Goal: Task Accomplishment & Management: Use online tool/utility

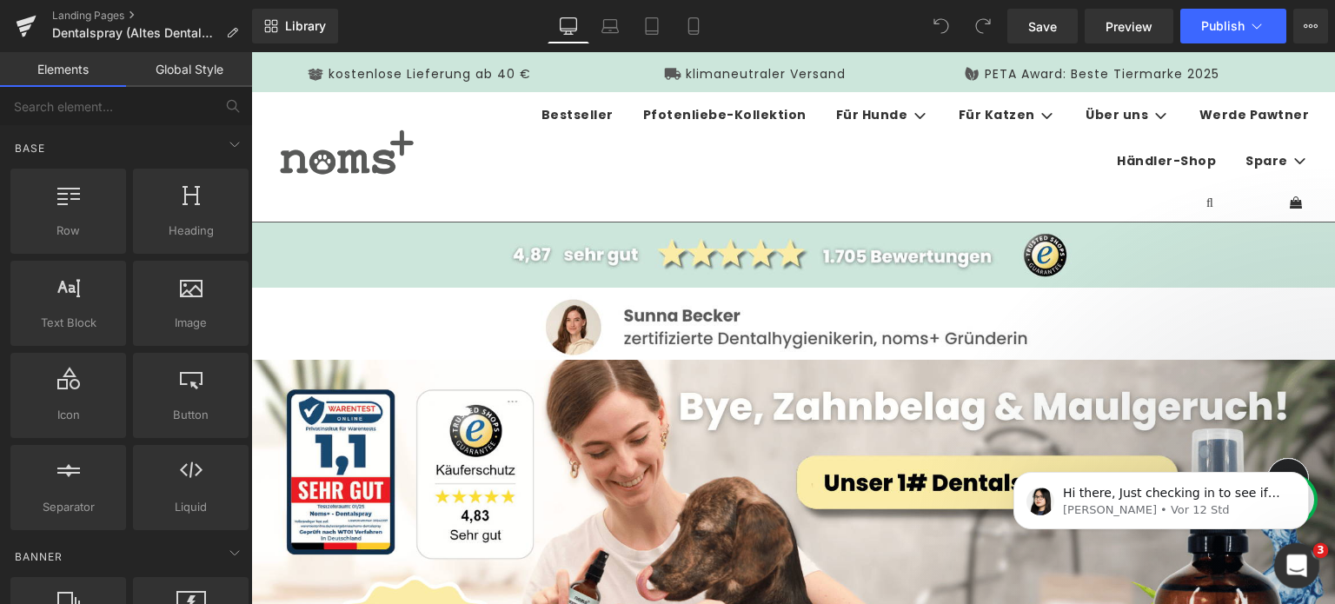
click at [1294, 577] on div "Intercom-Nachrichtendienst öffnen" at bounding box center [1294, 563] width 57 height 57
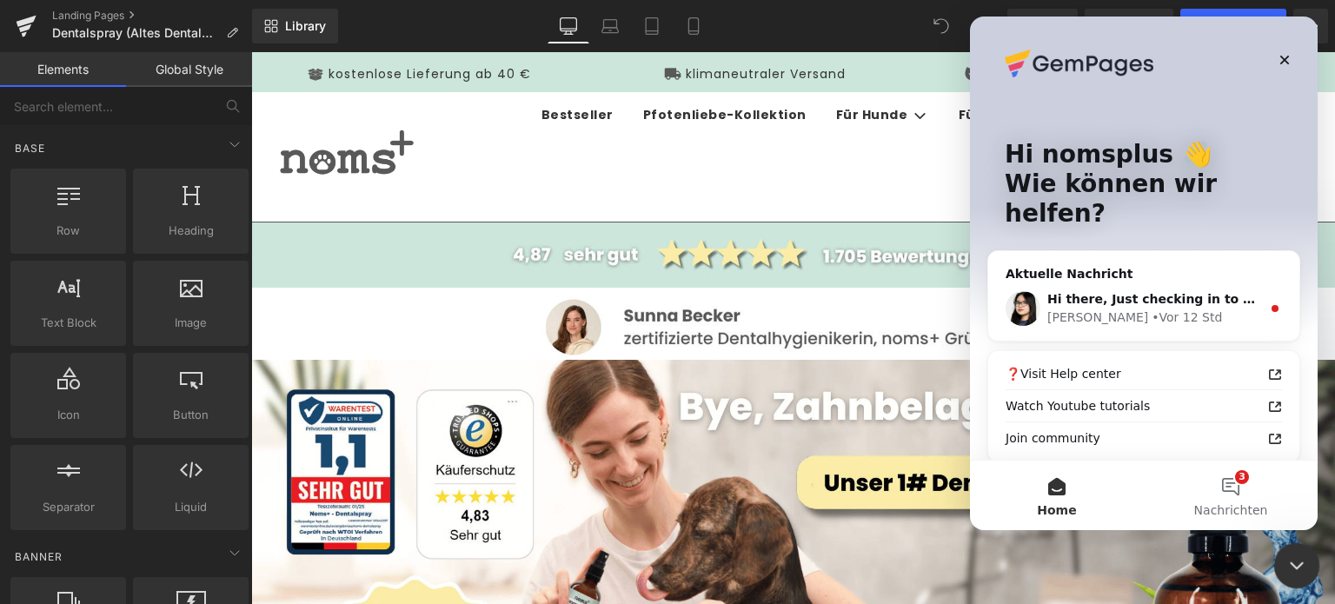
click at [1294, 577] on div "Intercom-Nachrichtendienst schließen" at bounding box center [1294, 563] width 42 height 42
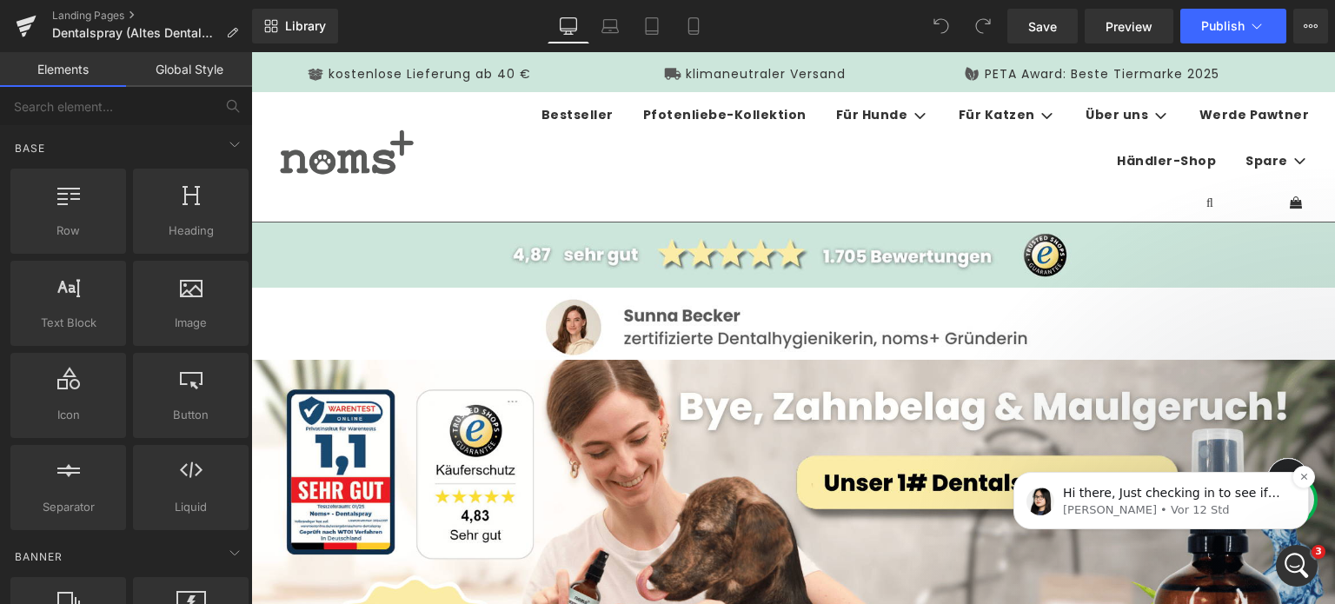
click at [1161, 498] on p "Hi there, Just checking in to see if the solution I shared earlier worked for y…" at bounding box center [1175, 493] width 224 height 17
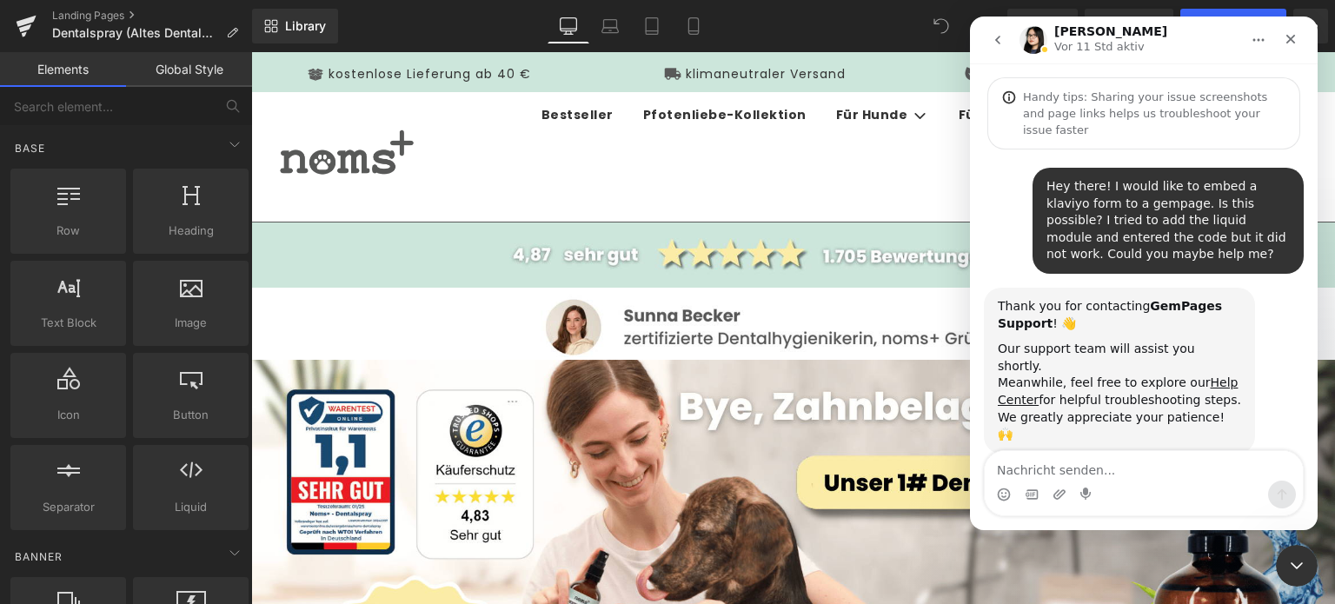
scroll to position [89, 0]
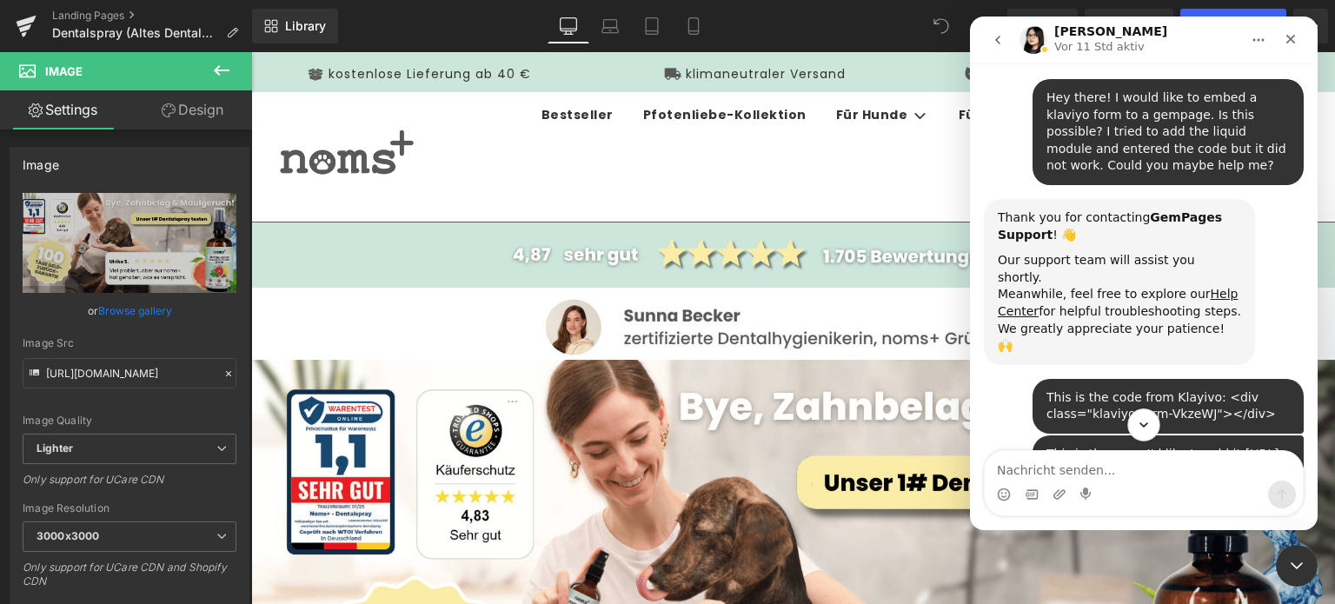
click at [1146, 429] on icon "Scroll to bottom" at bounding box center [1144, 425] width 16 height 16
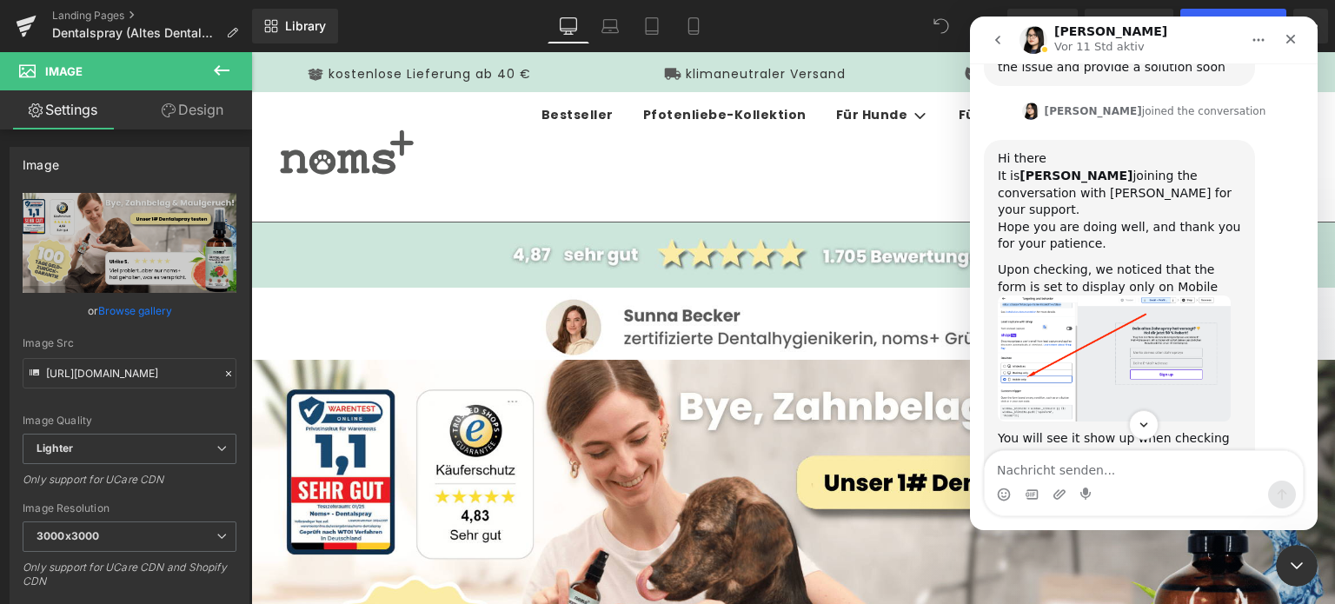
scroll to position [2781, 0]
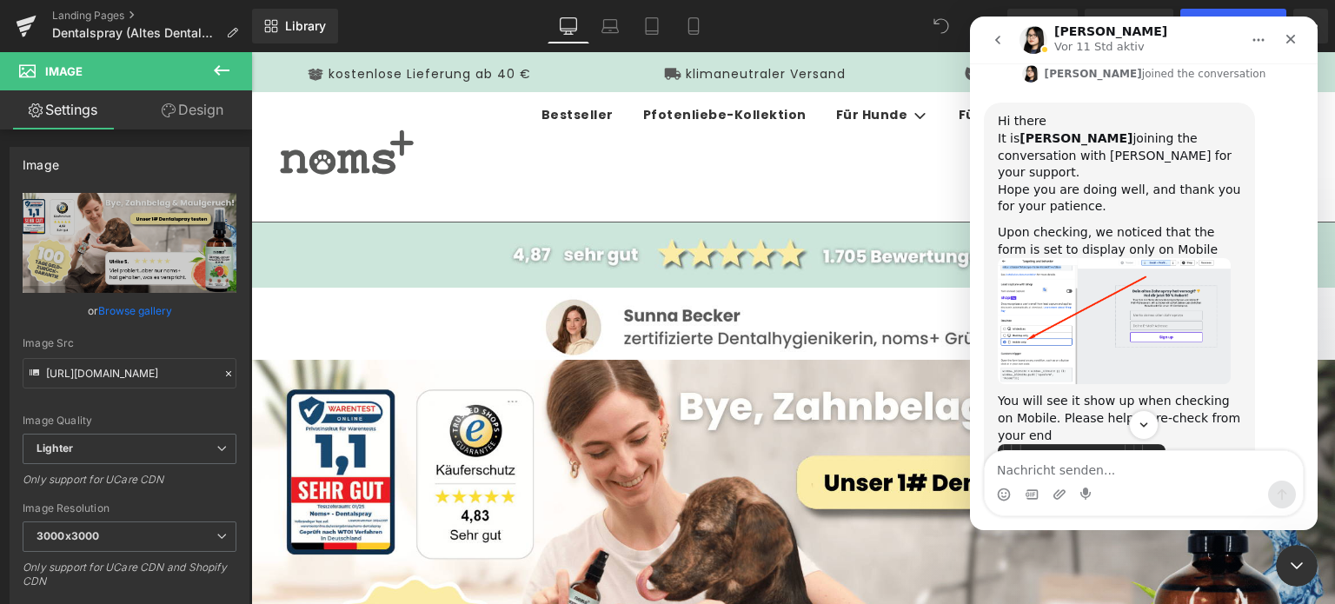
click at [696, 29] on div at bounding box center [667, 276] width 1335 height 552
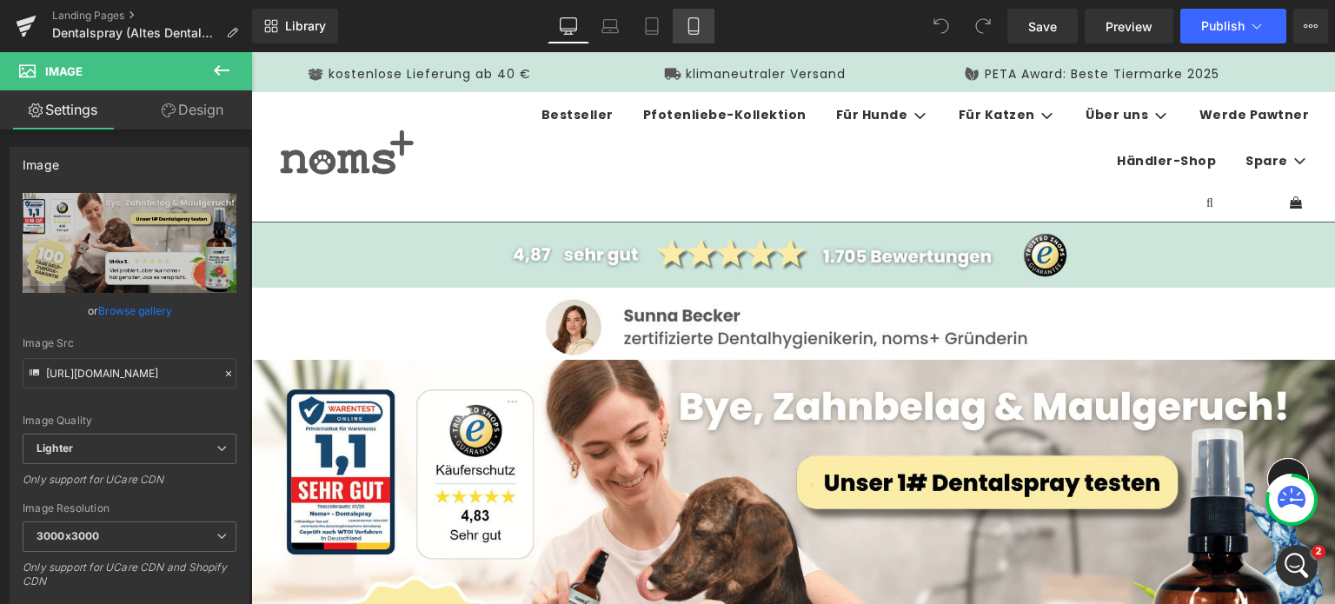
click at [696, 29] on icon at bounding box center [693, 25] width 17 height 17
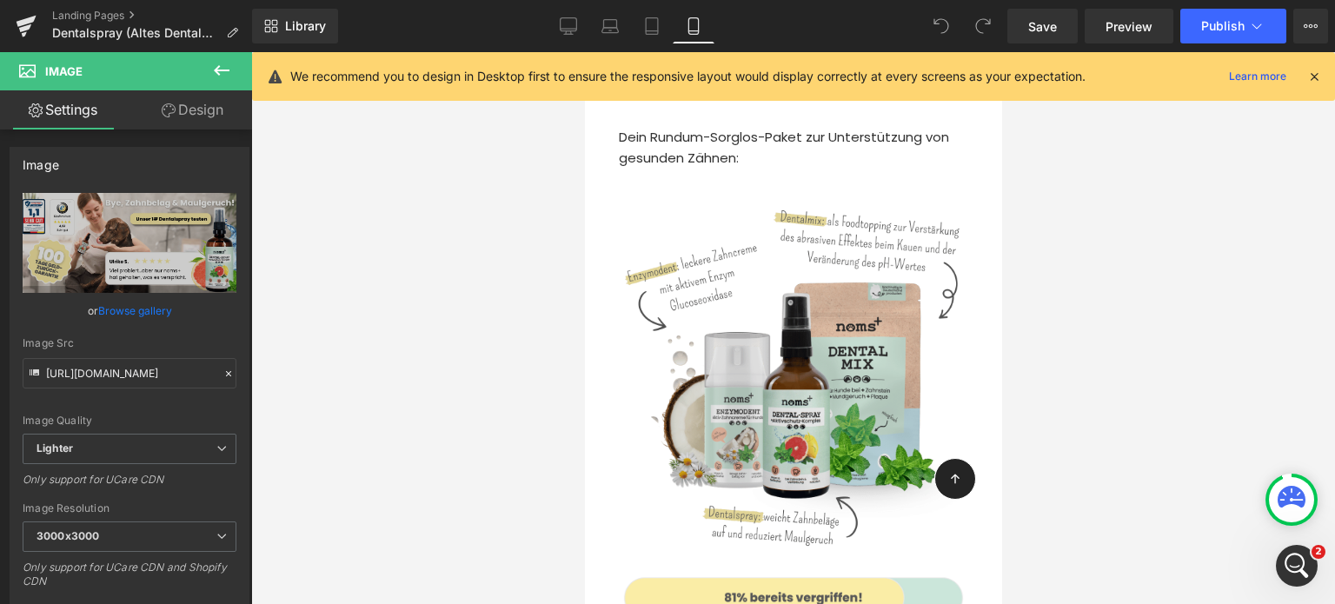
scroll to position [8611, 0]
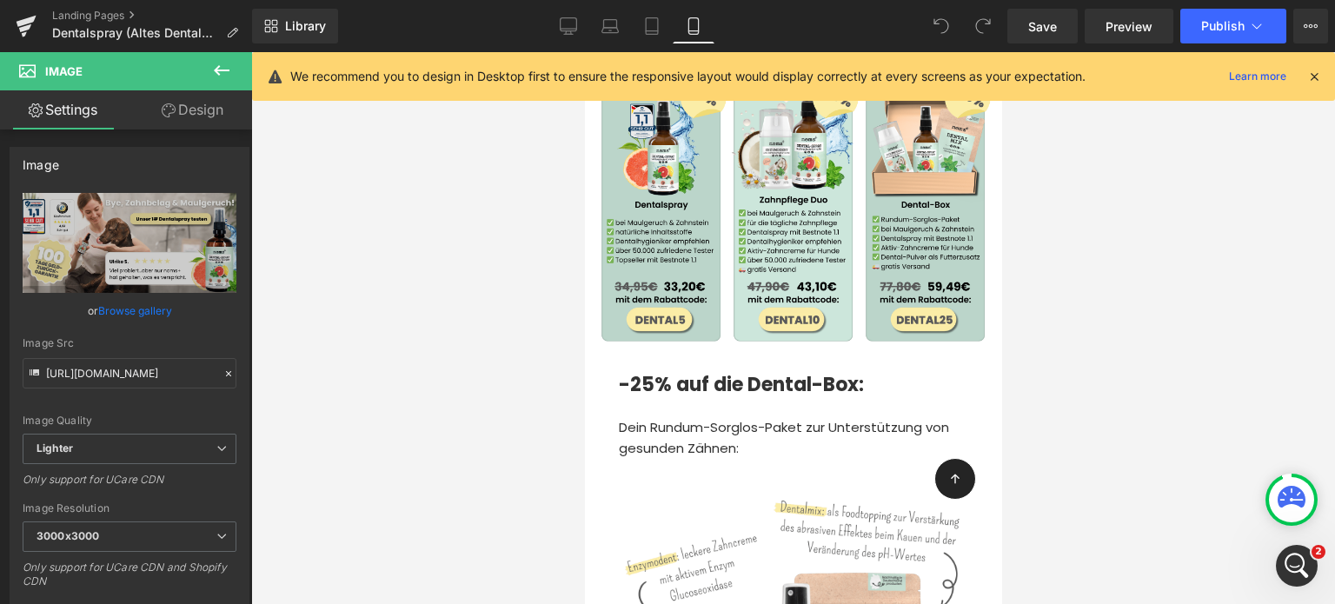
click at [206, 65] on button at bounding box center [221, 71] width 61 height 38
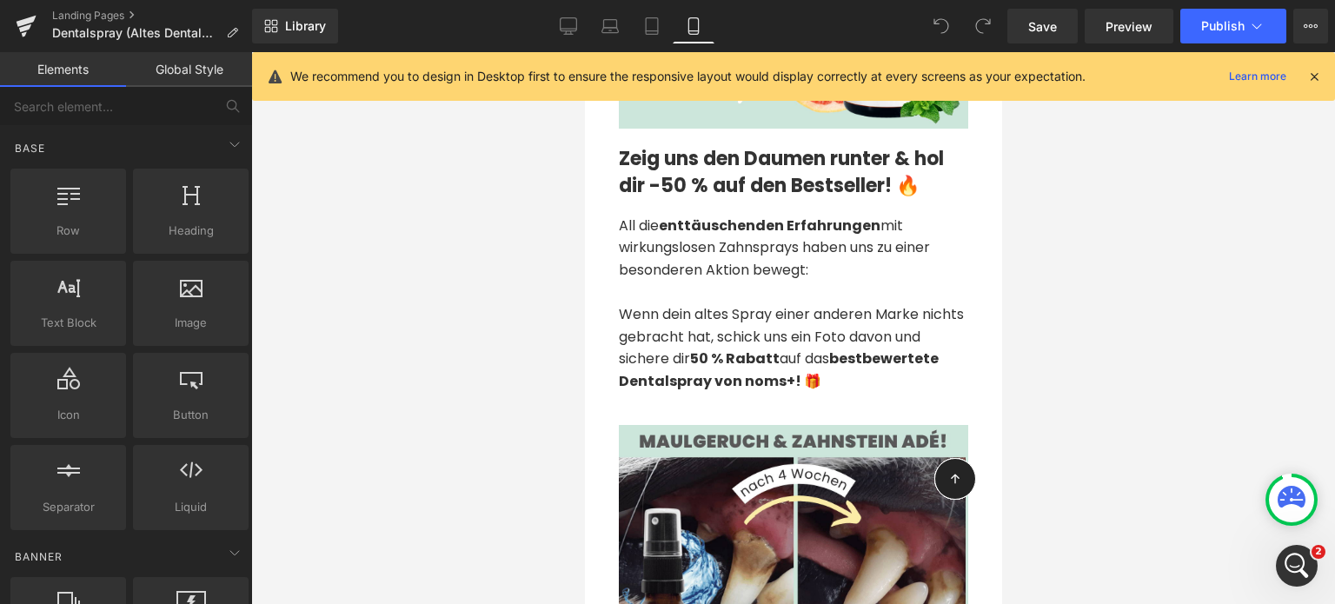
scroll to position [1514, 0]
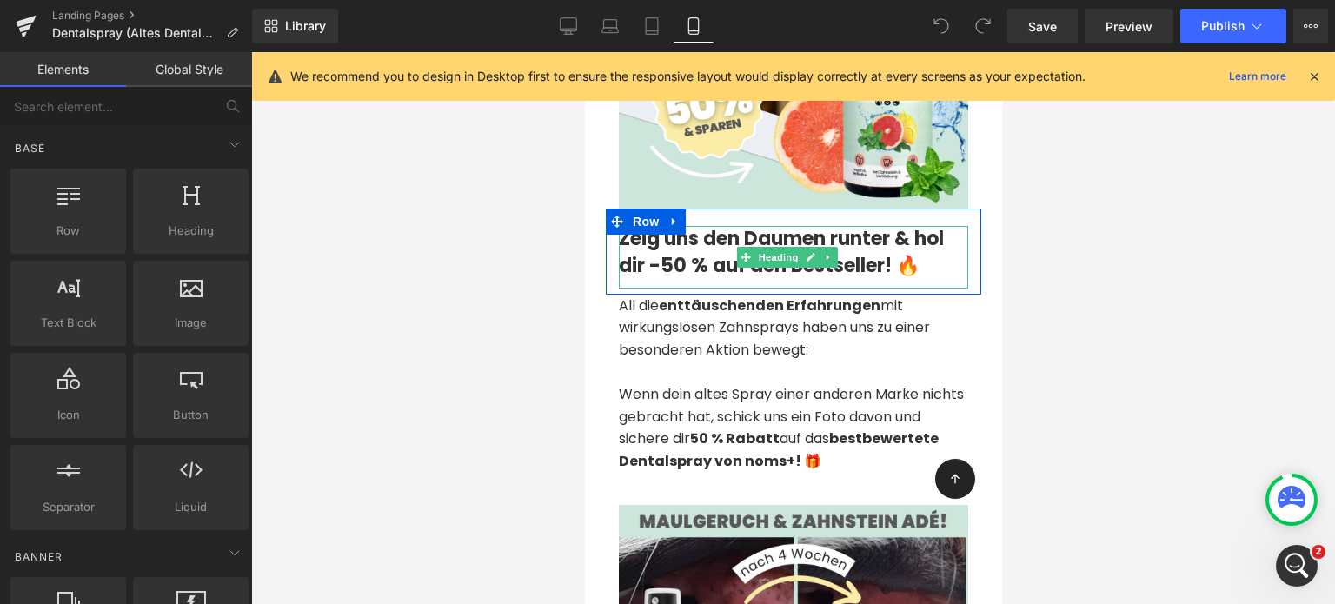
click at [745, 225] on strong "Zeig uns den Daumen runter & hol dir -50 % auf den Bestseller! 🔥" at bounding box center [780, 252] width 325 height 54
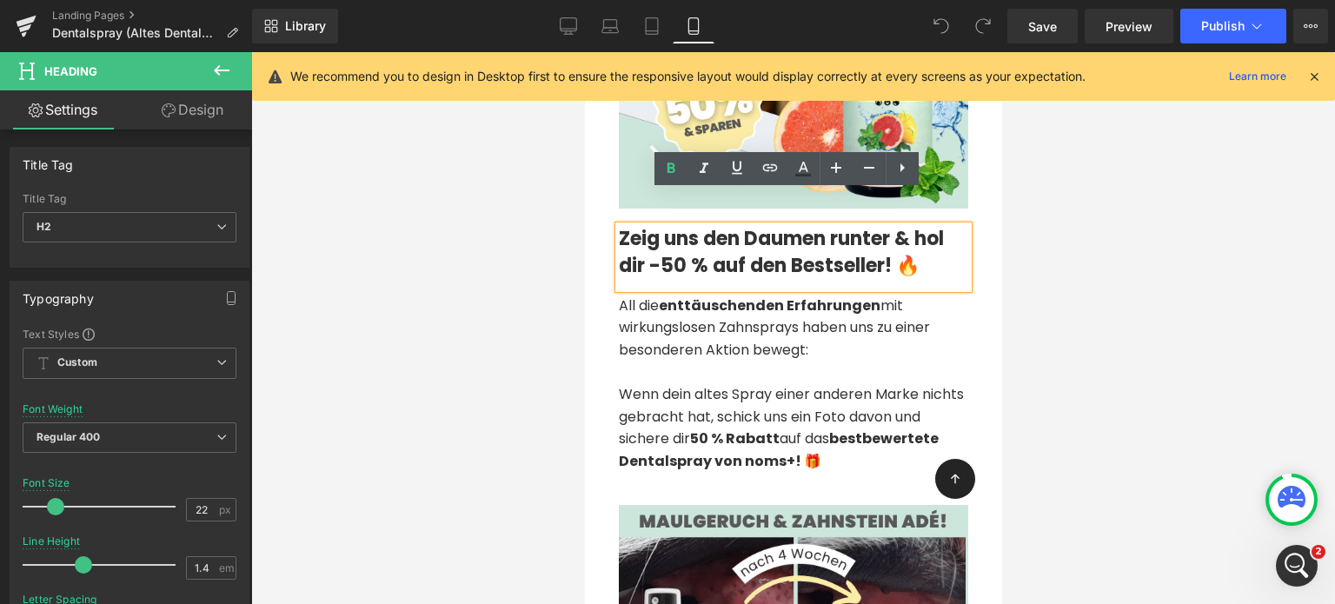
click at [717, 225] on strong "Zeig uns den Daumen runter & hol dir -50 % auf den Bestseller! 🔥" at bounding box center [780, 252] width 325 height 54
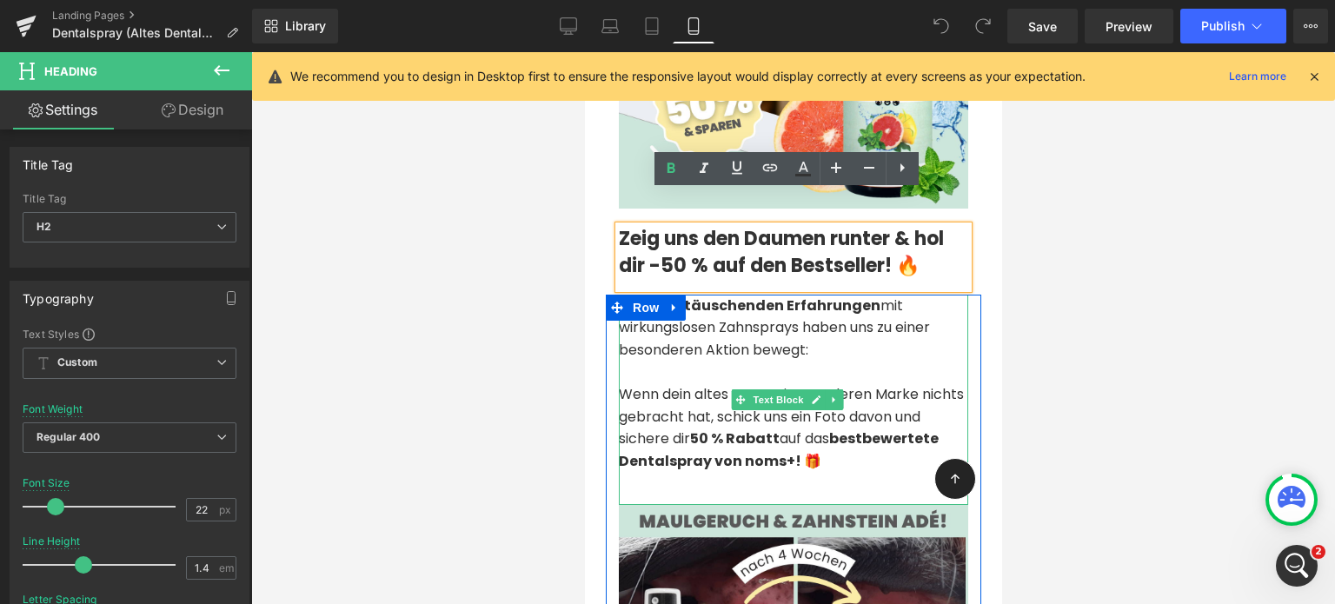
click at [674, 384] on span "Wenn dein altes Spray einer anderen Marke nichts gebracht hat, schick uns ein F…" at bounding box center [790, 427] width 345 height 87
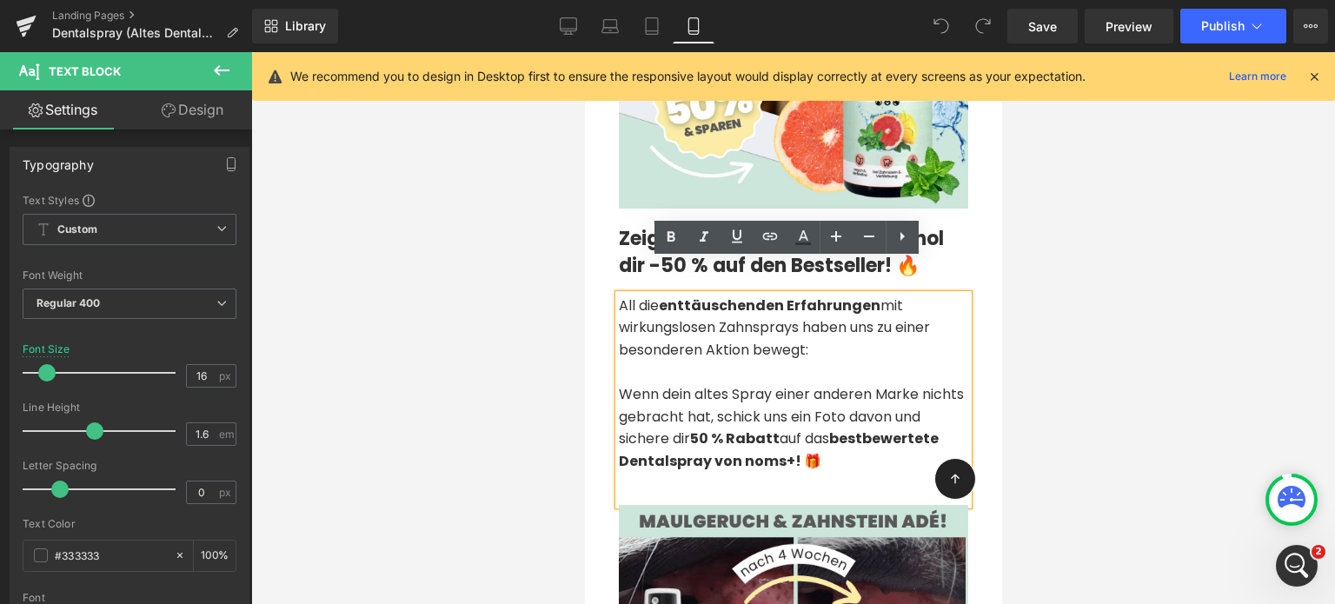
click at [683, 296] on strong "enttäuschenden Erfahrungen" at bounding box center [769, 306] width 222 height 20
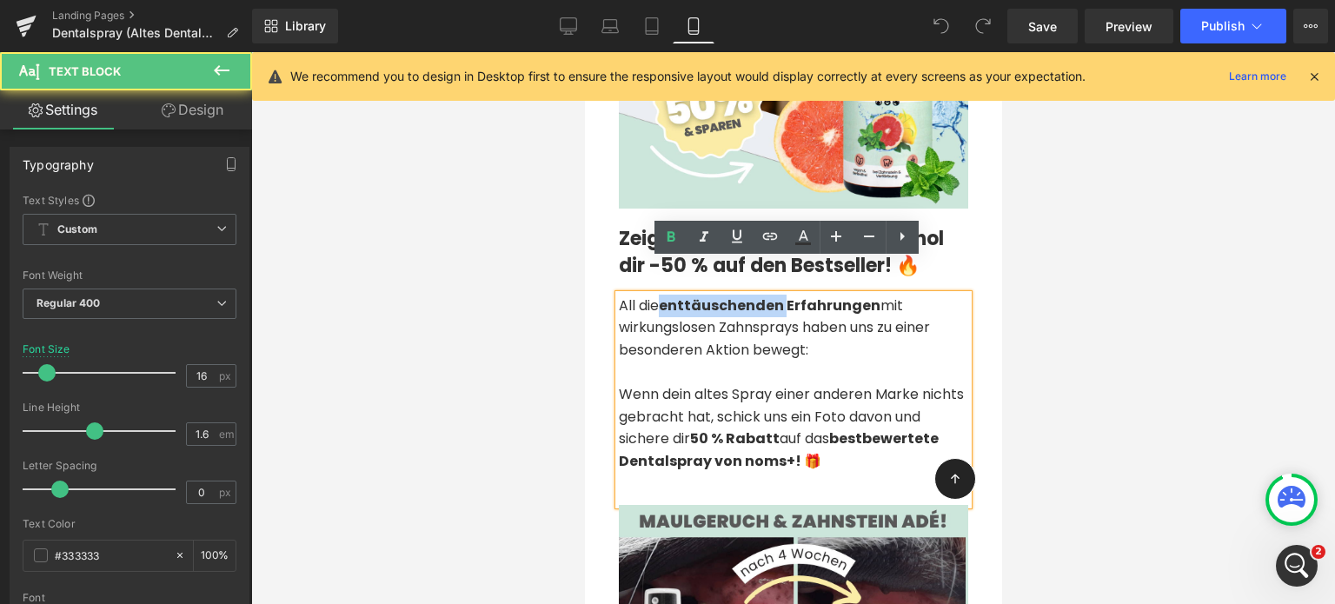
click at [683, 296] on strong "enttäuschenden Erfahrungen" at bounding box center [769, 306] width 222 height 20
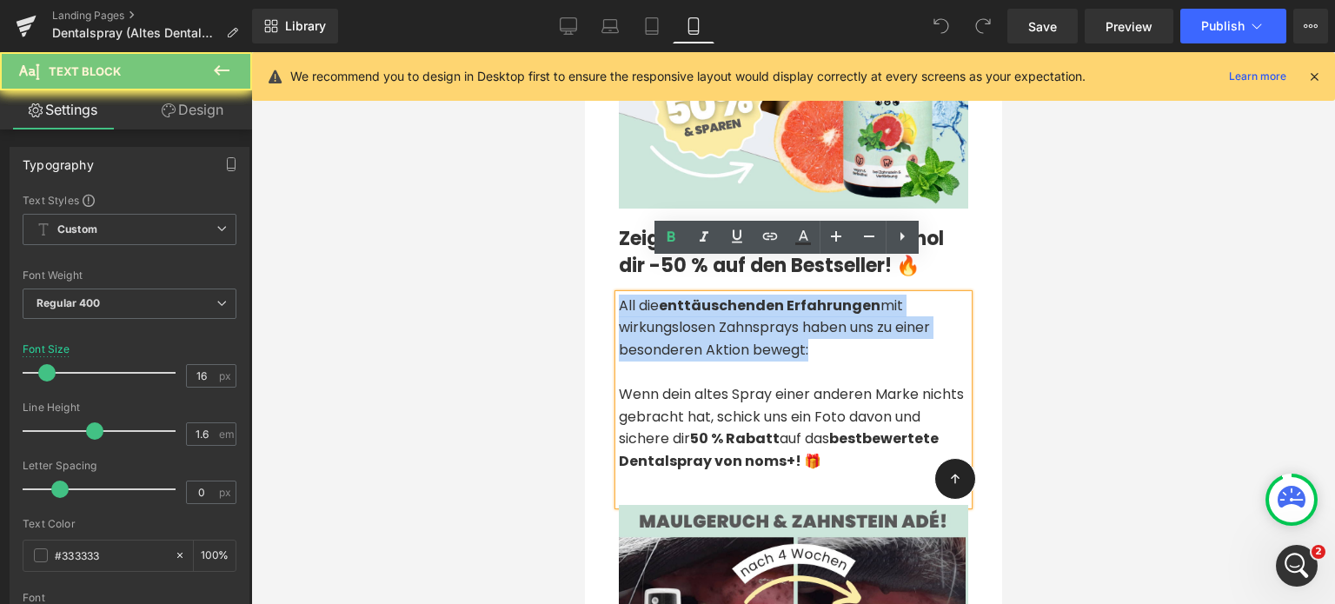
click at [683, 296] on strong "enttäuschenden Erfahrungen" at bounding box center [769, 306] width 222 height 20
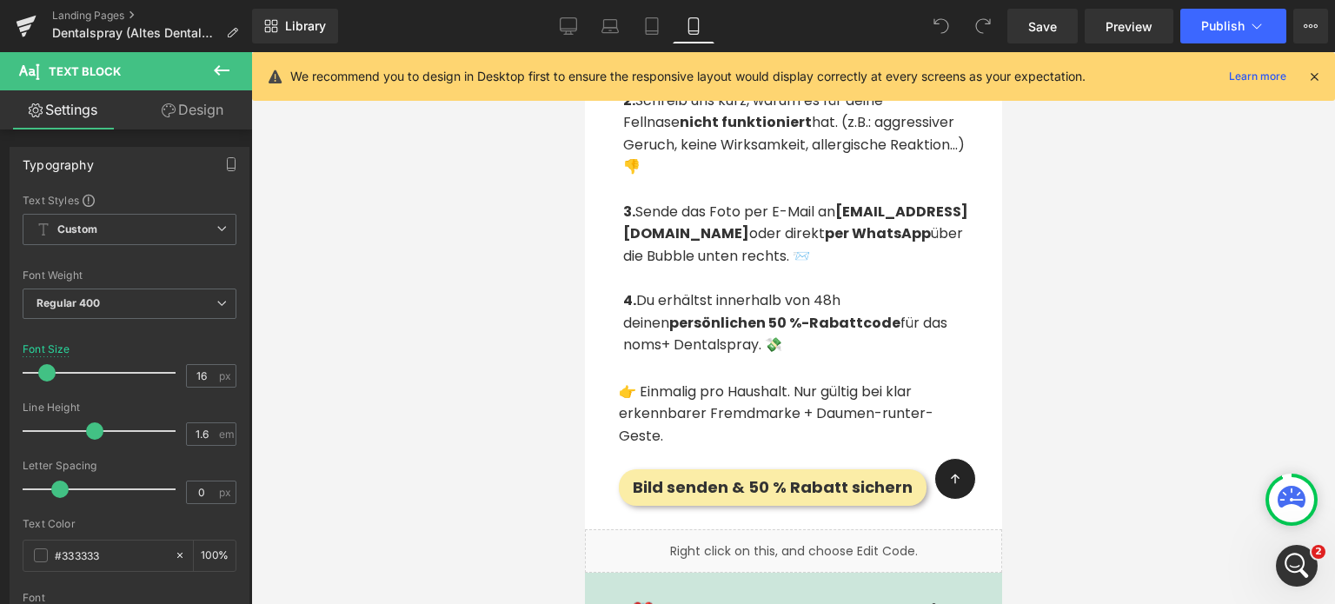
scroll to position [4275, 0]
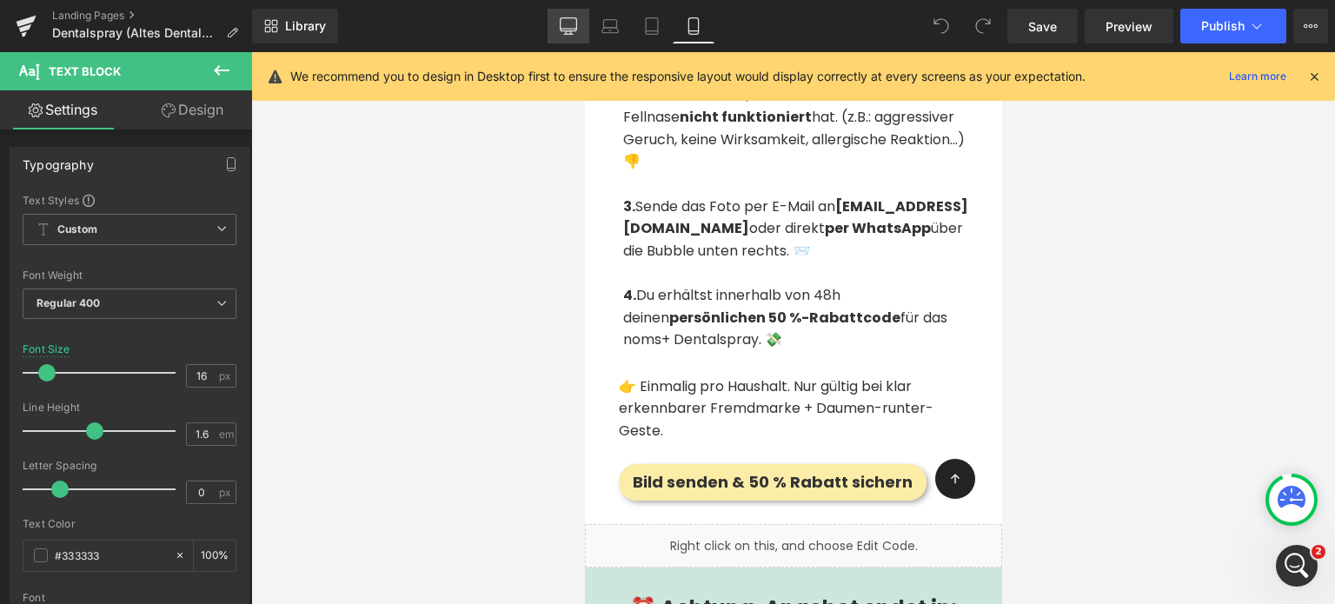
click at [571, 25] on icon at bounding box center [568, 25] width 17 height 17
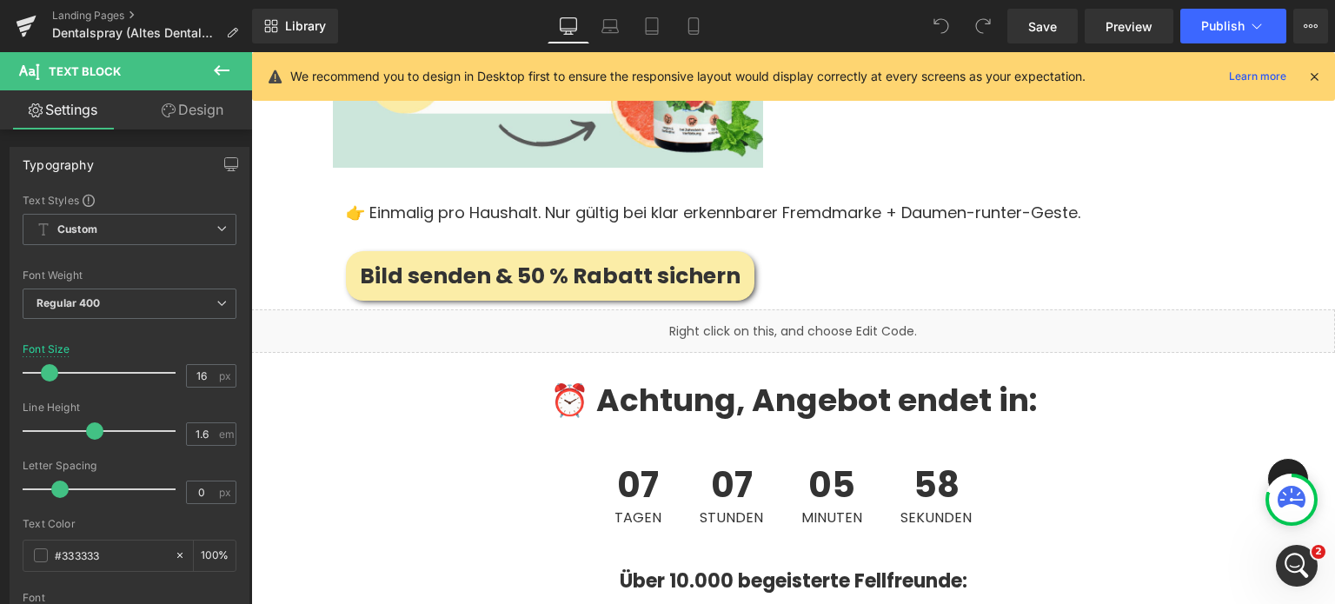
scroll to position [4135, 0]
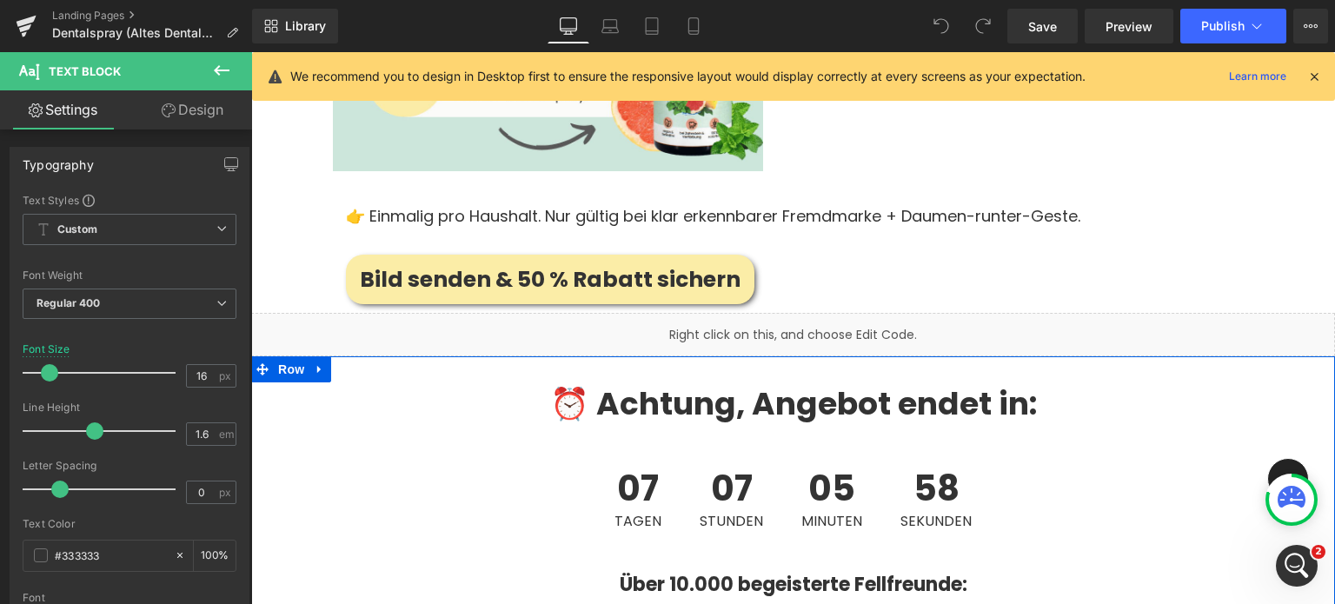
click at [645, 313] on div "Liquid" at bounding box center [793, 334] width 1084 height 43
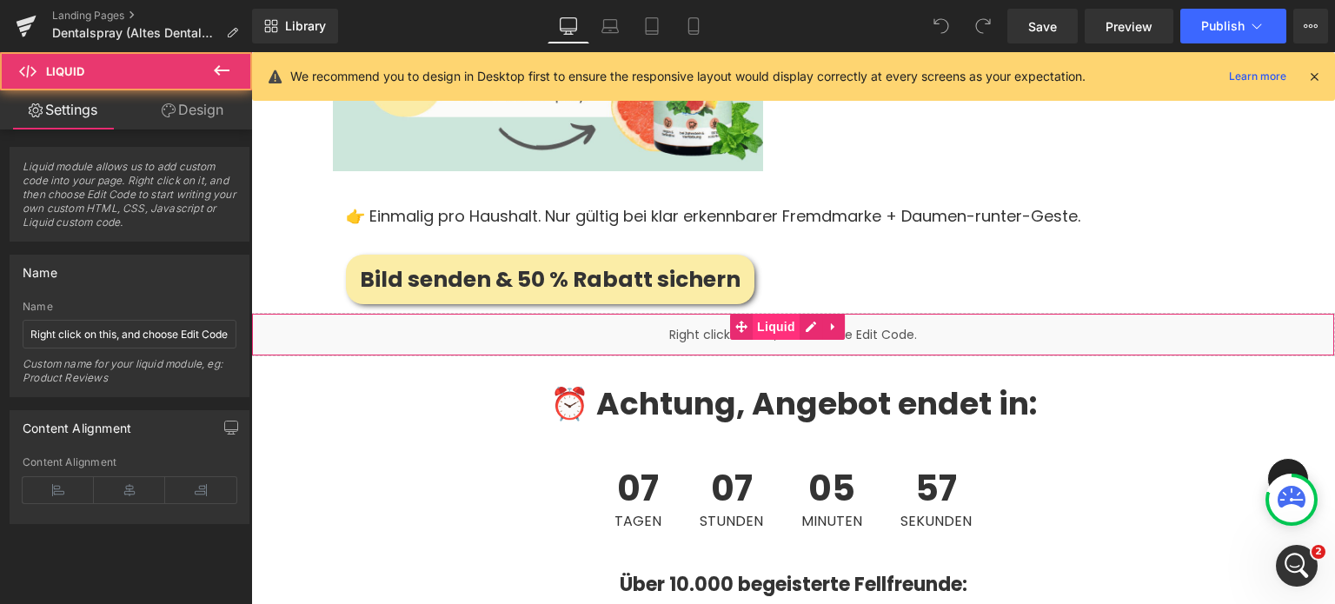
click at [775, 314] on span "Liquid" at bounding box center [776, 327] width 47 height 26
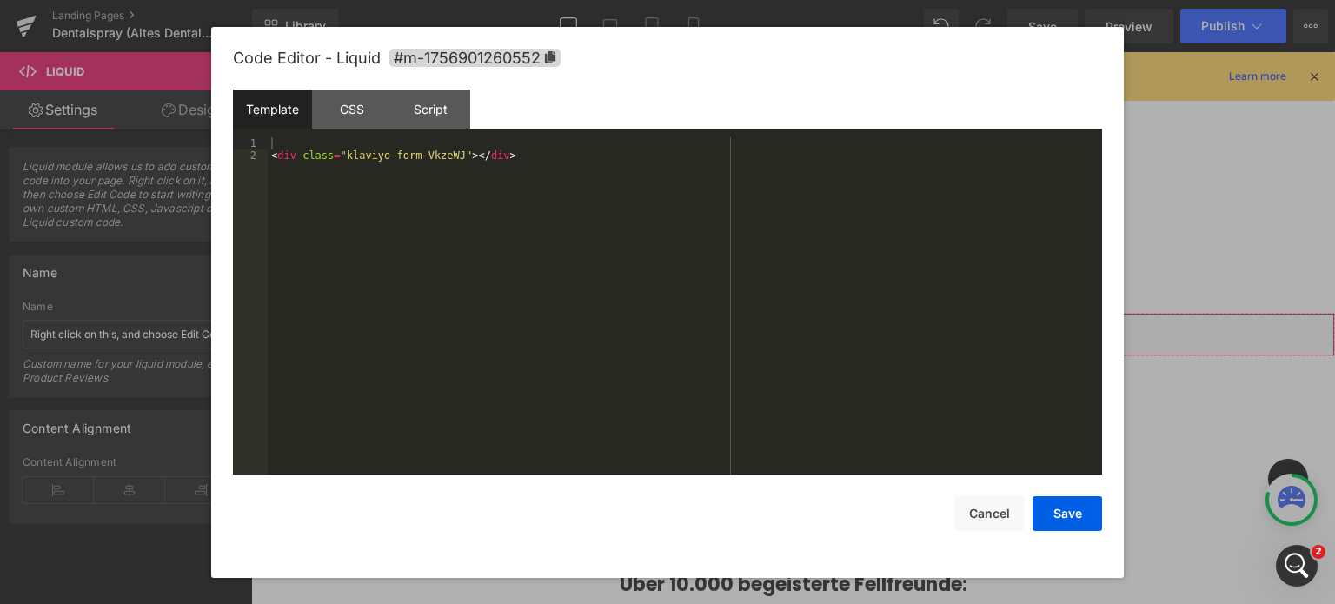
click at [803, 313] on div "Liquid" at bounding box center [793, 334] width 1084 height 43
click at [420, 151] on div "< div class = "klaviyo-form-VkzeWJ" > </ div >" at bounding box center [685, 318] width 834 height 363
click at [420, 151] on div "< div class = "klaviyo-form-RnU3AF" > </ di" at bounding box center [685, 318] width 834 height 363
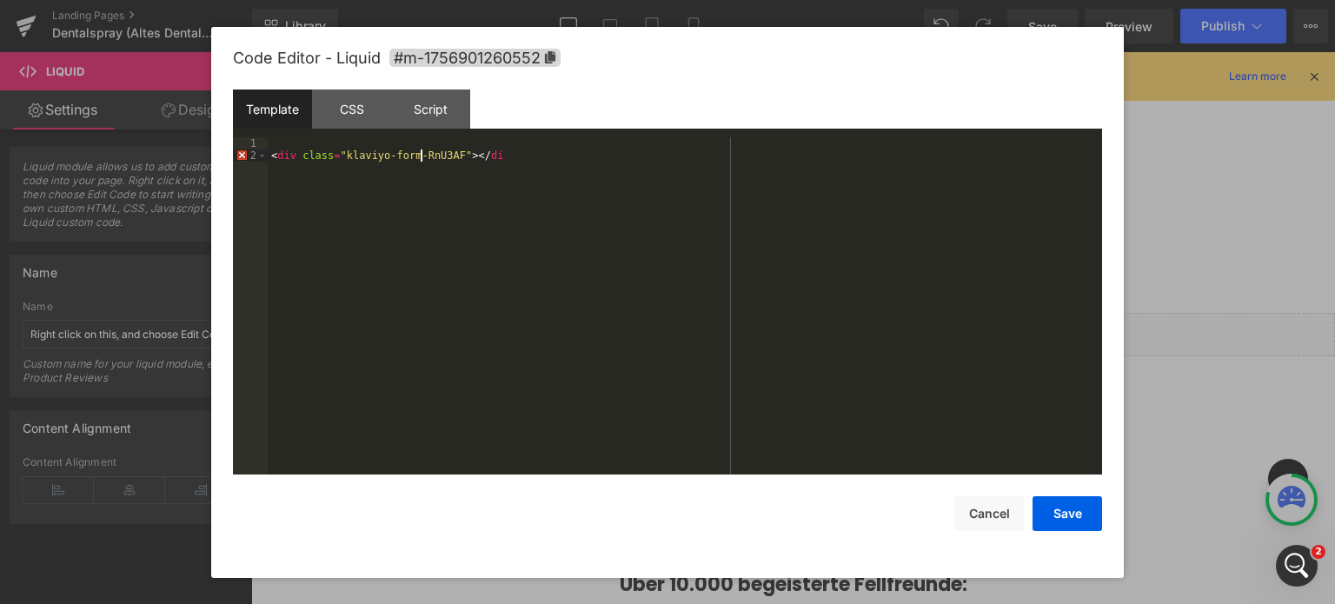
click at [420, 151] on div "< div class = "klaviyo-form-RnU3AF" > </ di" at bounding box center [685, 318] width 834 height 363
click at [1065, 514] on button "Save" at bounding box center [1068, 513] width 70 height 35
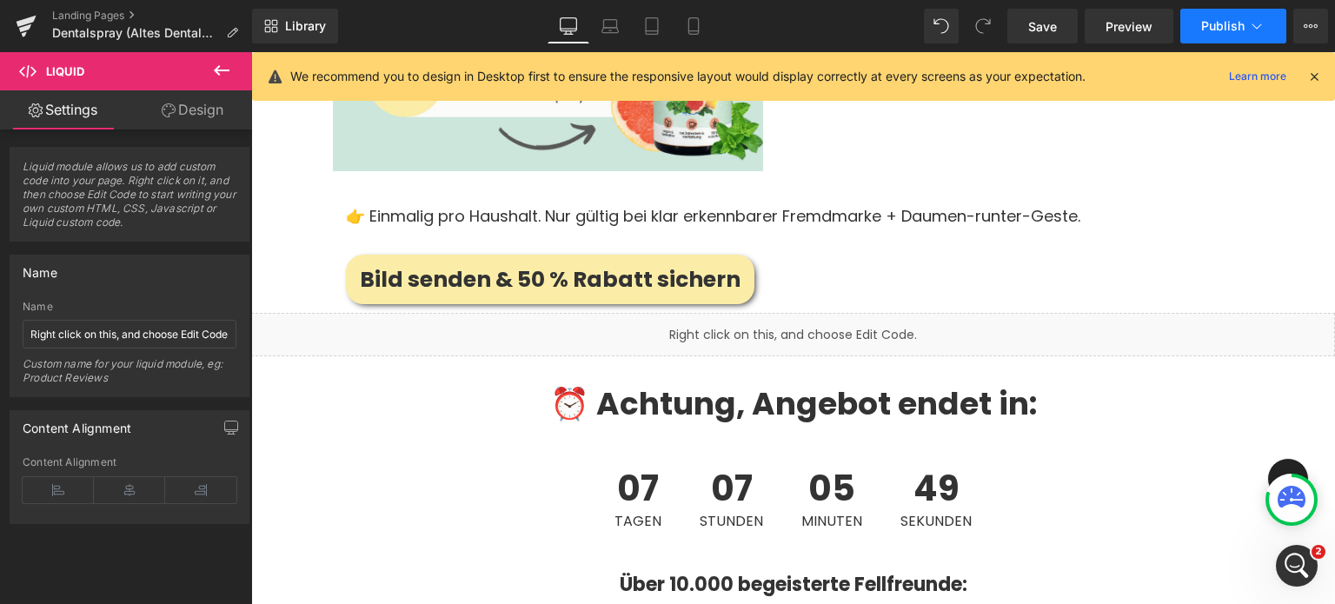
click at [1220, 28] on span "Publish" at bounding box center [1222, 26] width 43 height 14
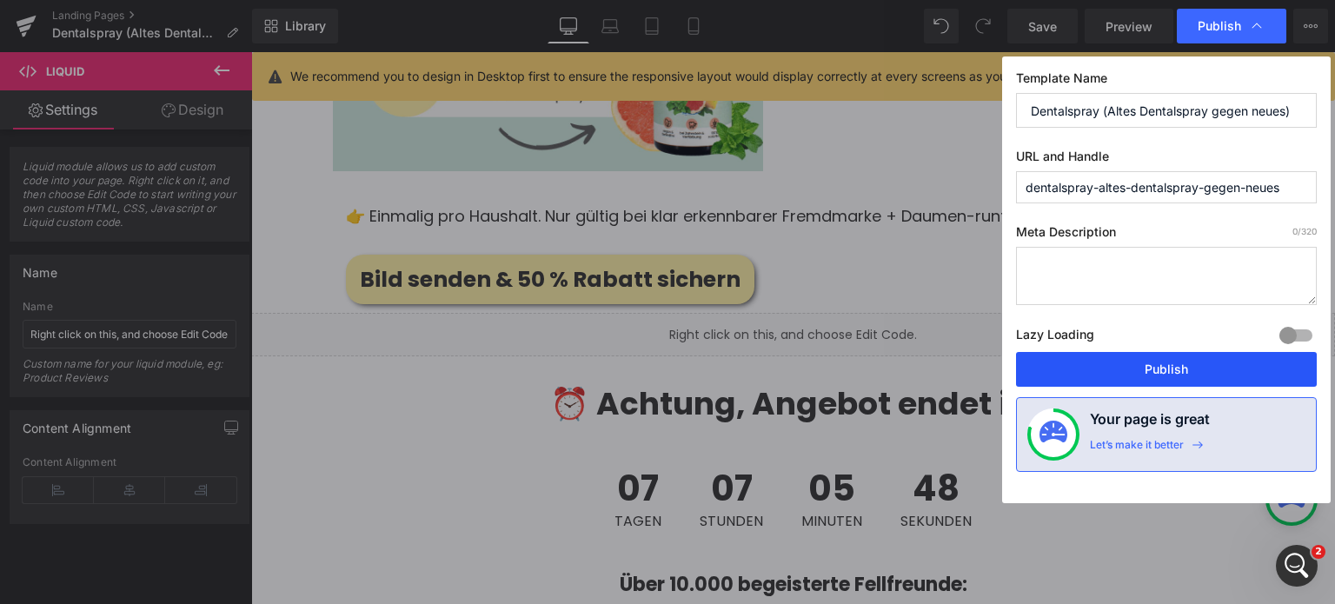
click at [1171, 363] on button "Publish" at bounding box center [1166, 369] width 301 height 35
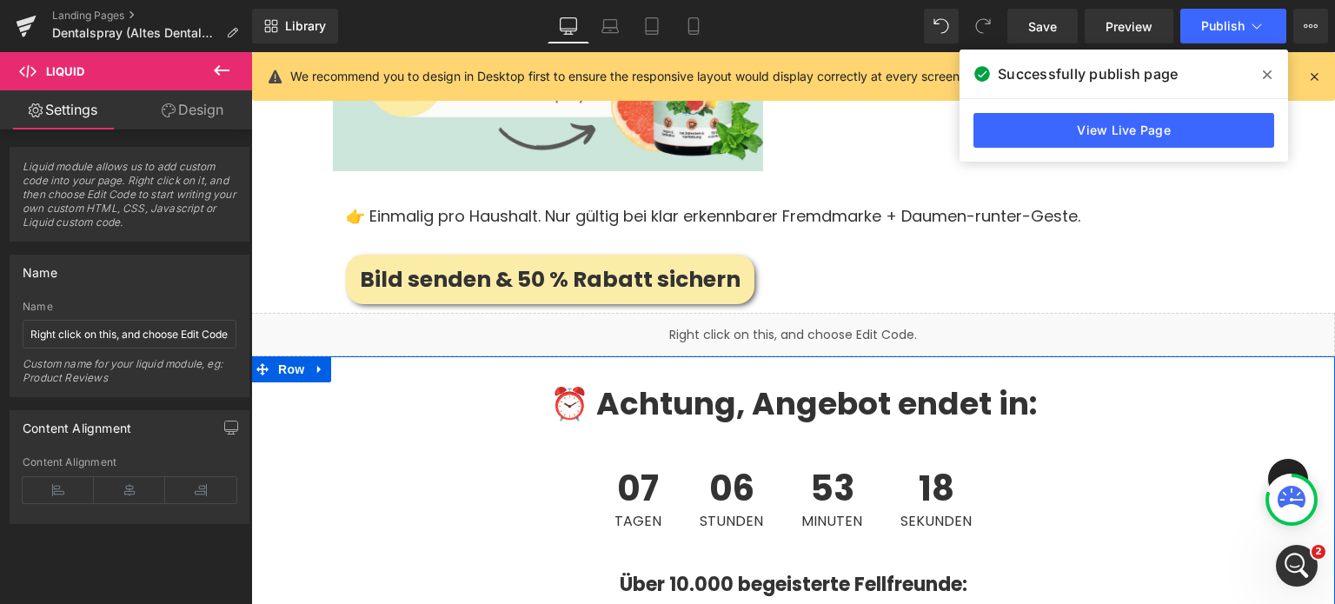
scroll to position [4134, 0]
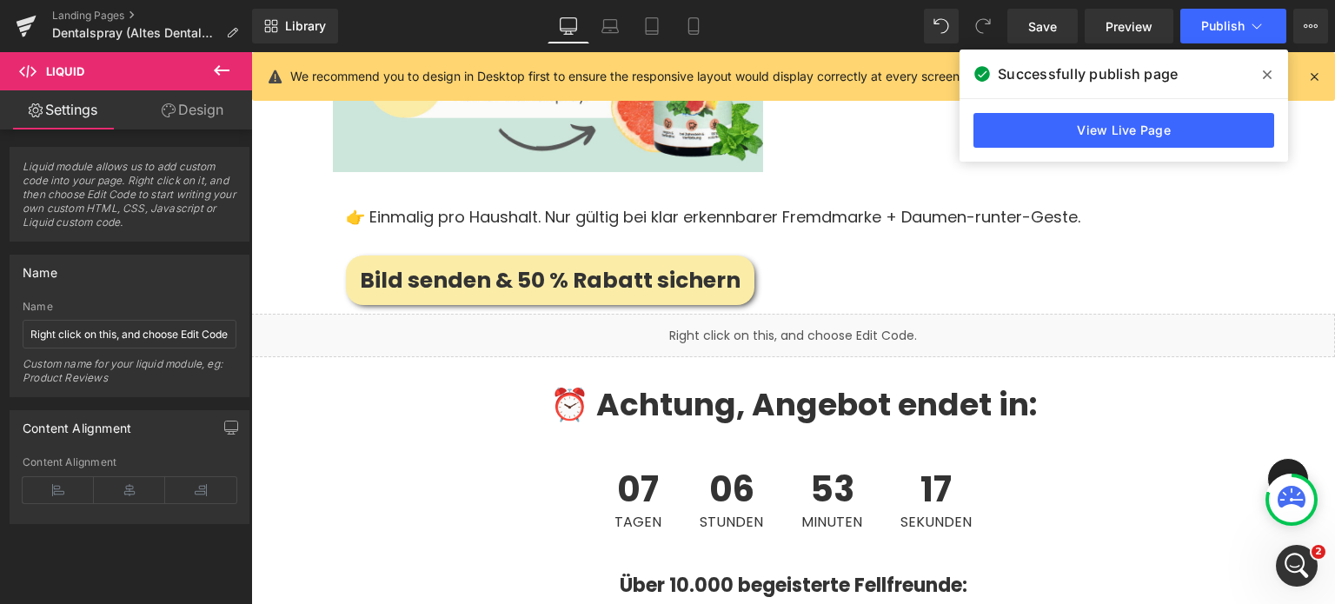
click at [596, 4] on div "Library Desktop Desktop Laptop Tablet Mobile Save Preview Publish Scheduled Vie…" at bounding box center [793, 26] width 1083 height 52
click at [602, 13] on link "Laptop" at bounding box center [610, 26] width 42 height 35
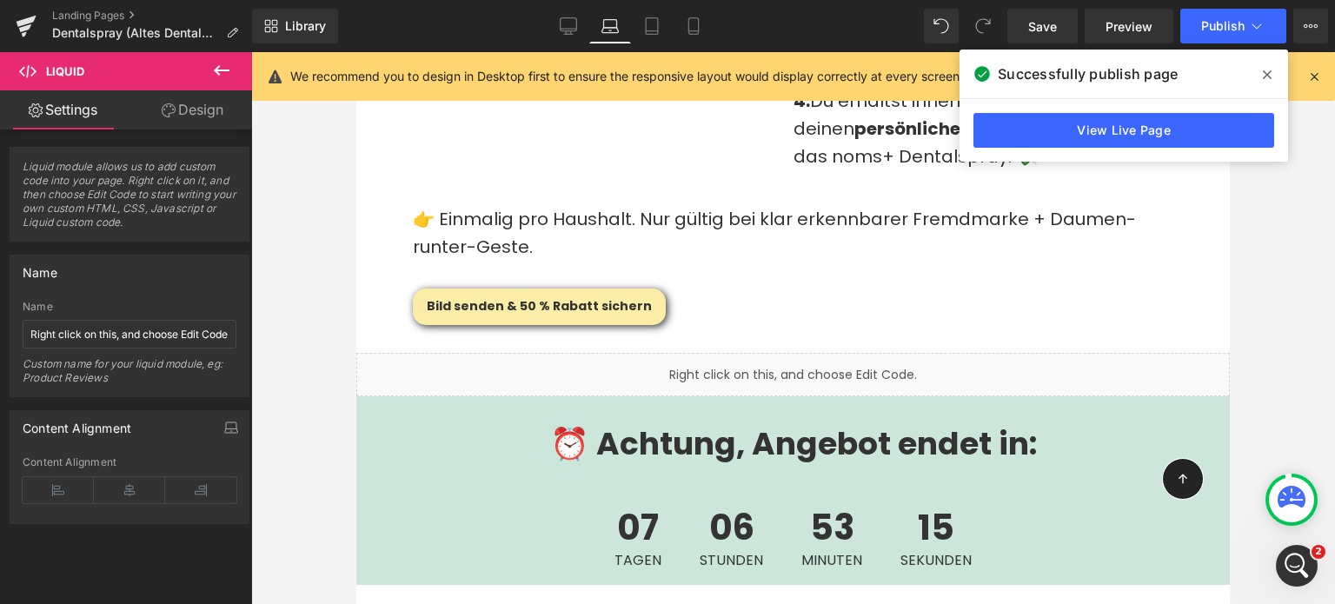
scroll to position [4085, 0]
click at [220, 73] on icon at bounding box center [221, 70] width 21 height 21
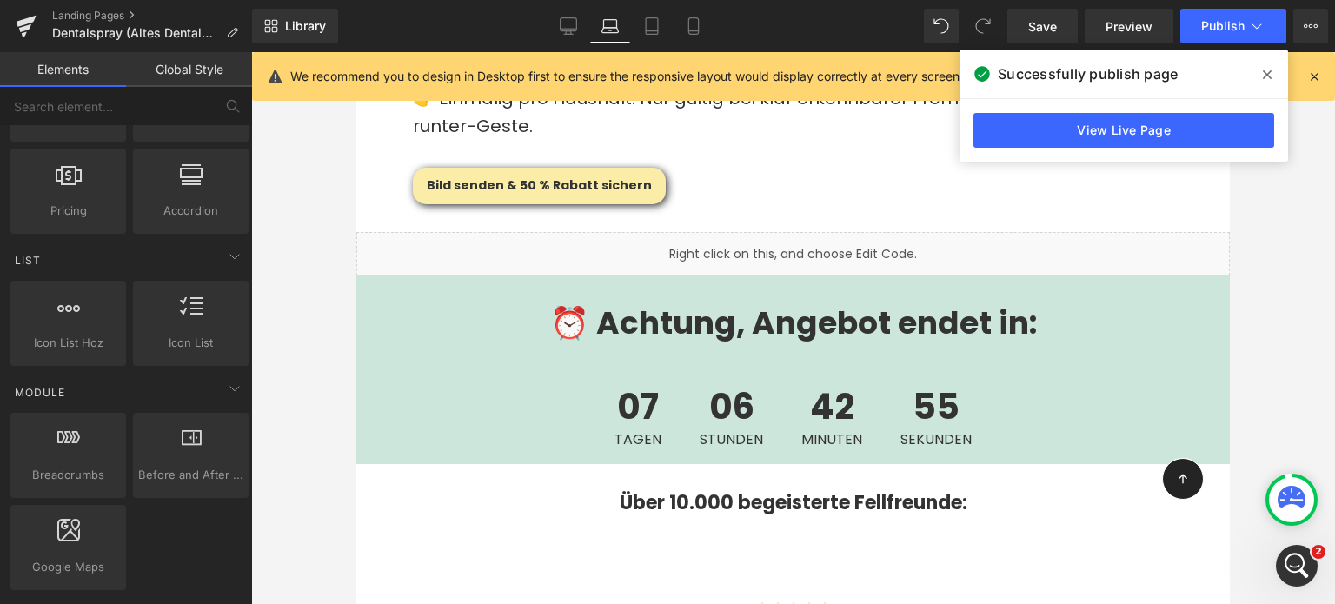
scroll to position [0, 0]
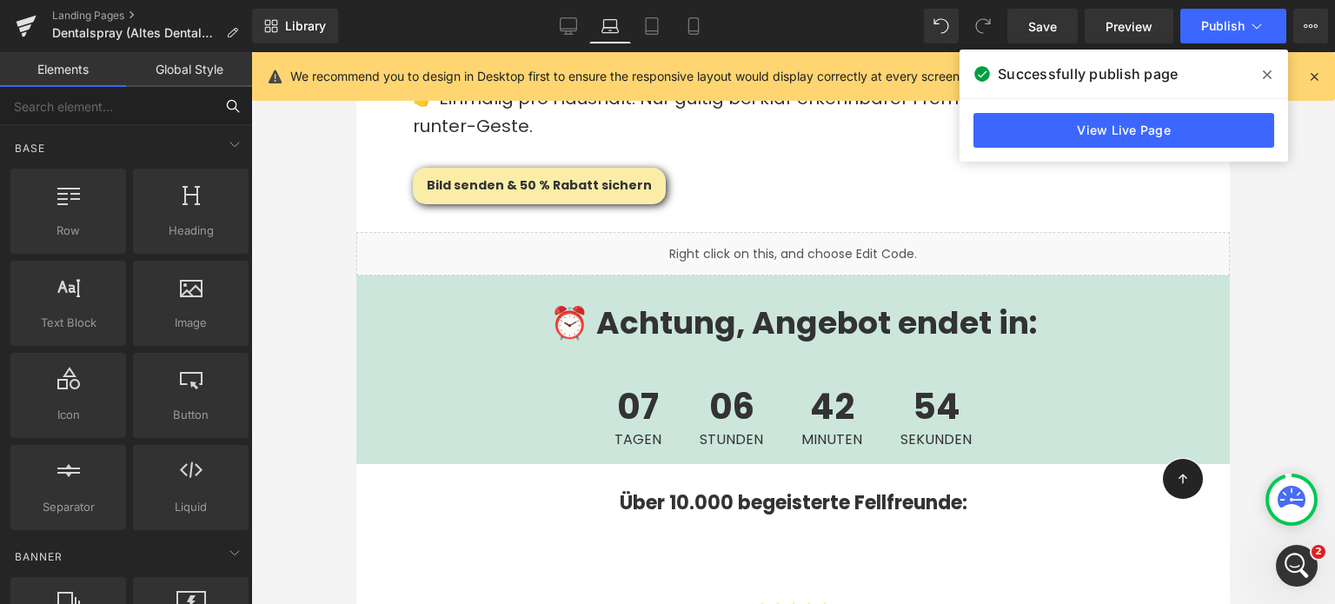
click at [95, 103] on input "text" at bounding box center [107, 106] width 214 height 38
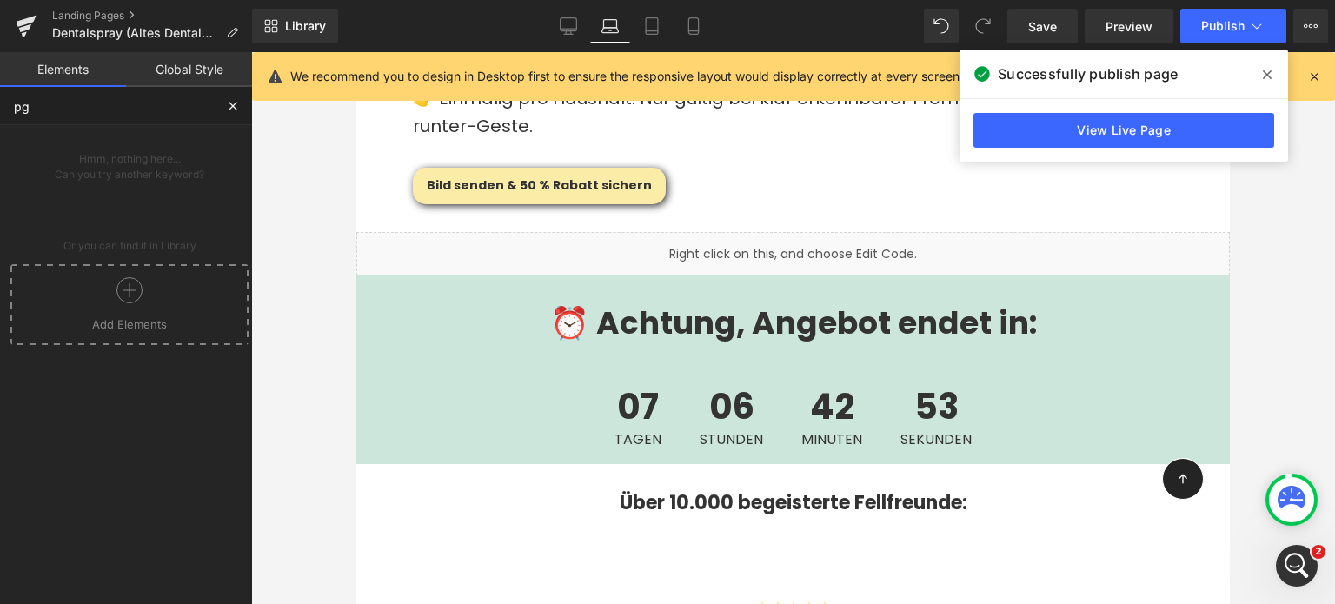
type input "p"
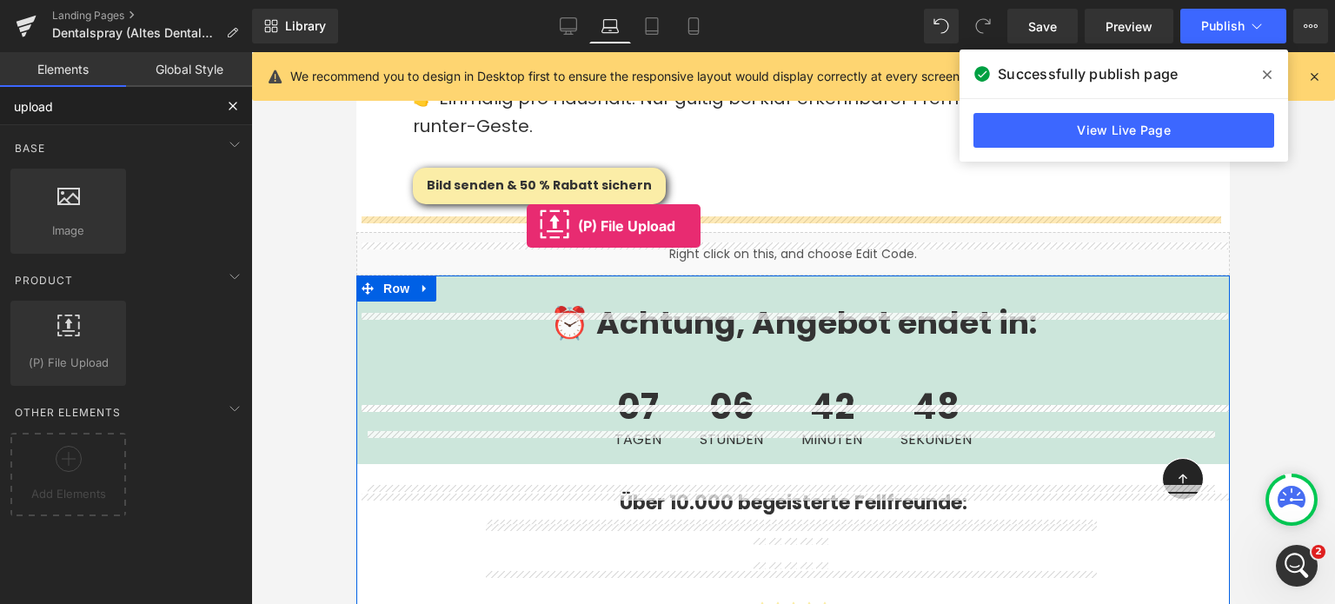
drag, startPoint x: 401, startPoint y: 386, endPoint x: 527, endPoint y: 225, distance: 204.3
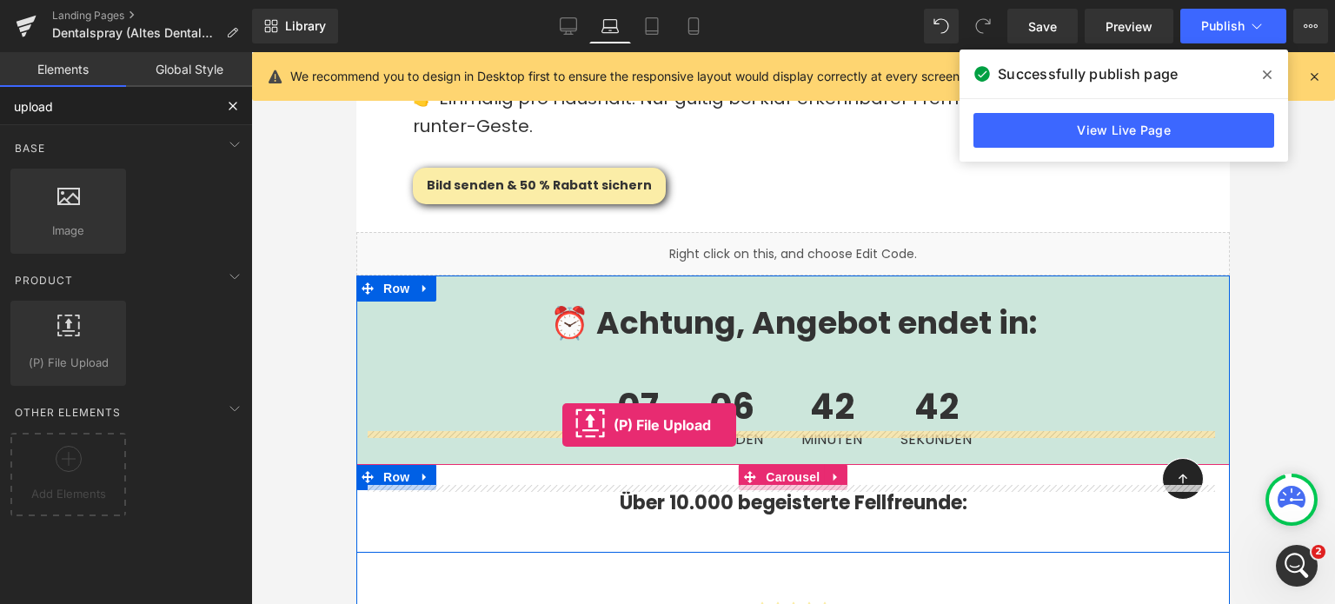
drag, startPoint x: 426, startPoint y: 392, endPoint x: 562, endPoint y: 425, distance: 140.4
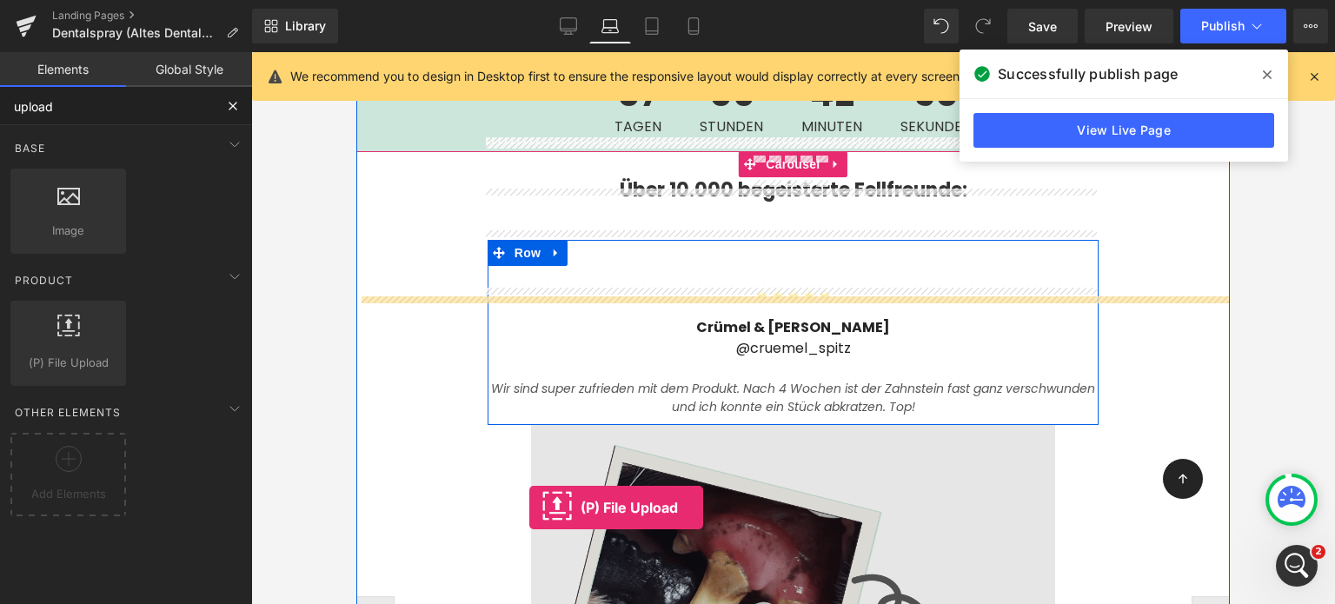
scroll to position [4589, 0]
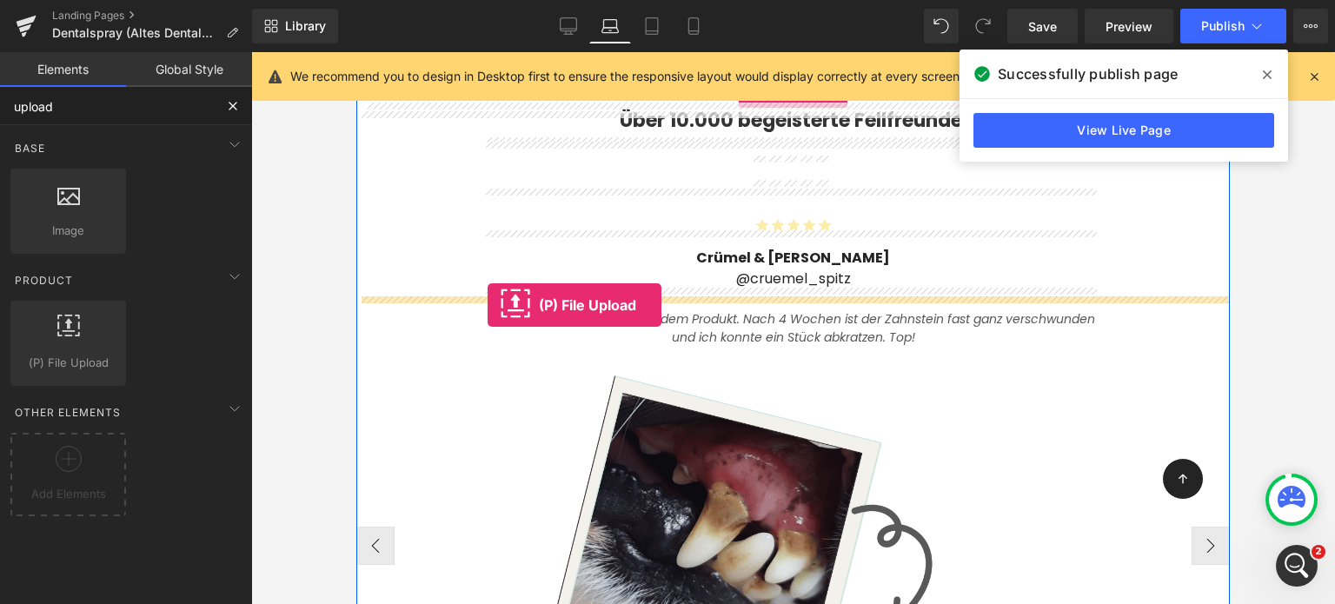
drag, startPoint x: 428, startPoint y: 389, endPoint x: 488, endPoint y: 305, distance: 102.8
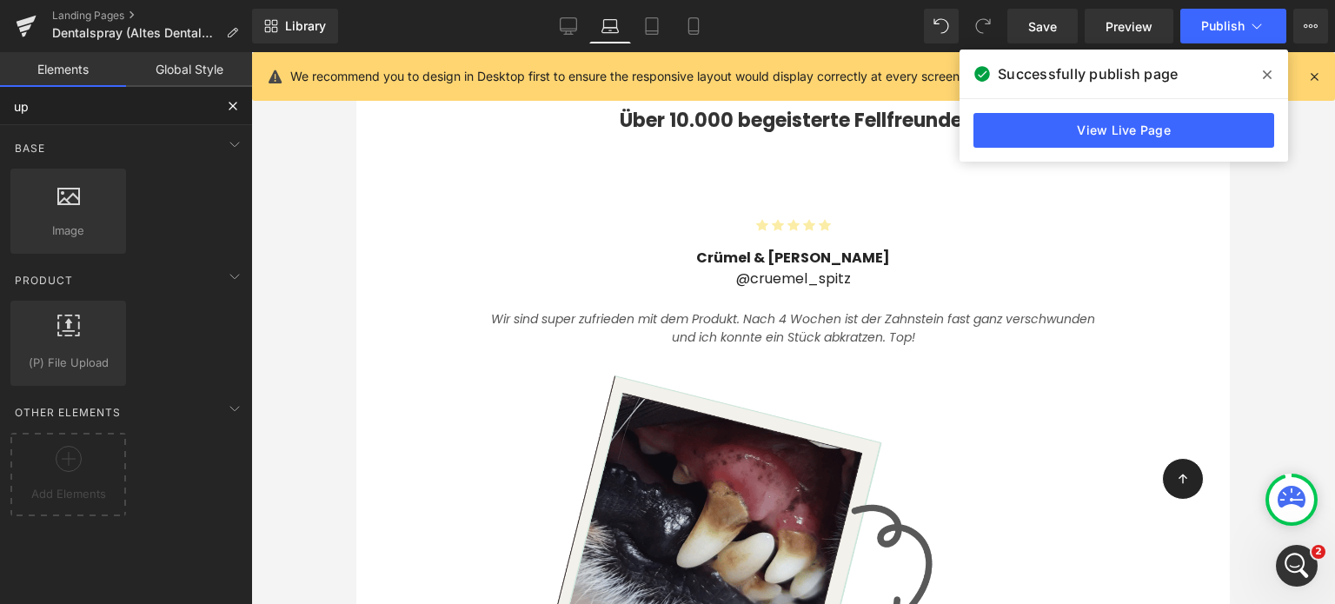
type input "u"
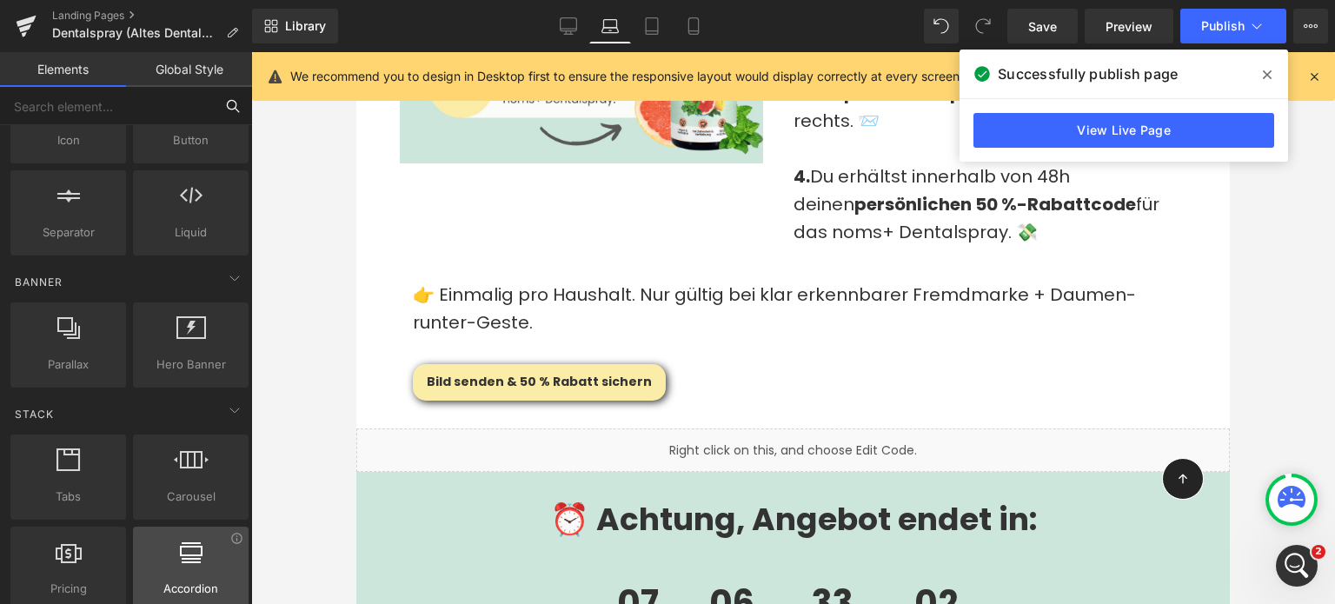
scroll to position [233, 0]
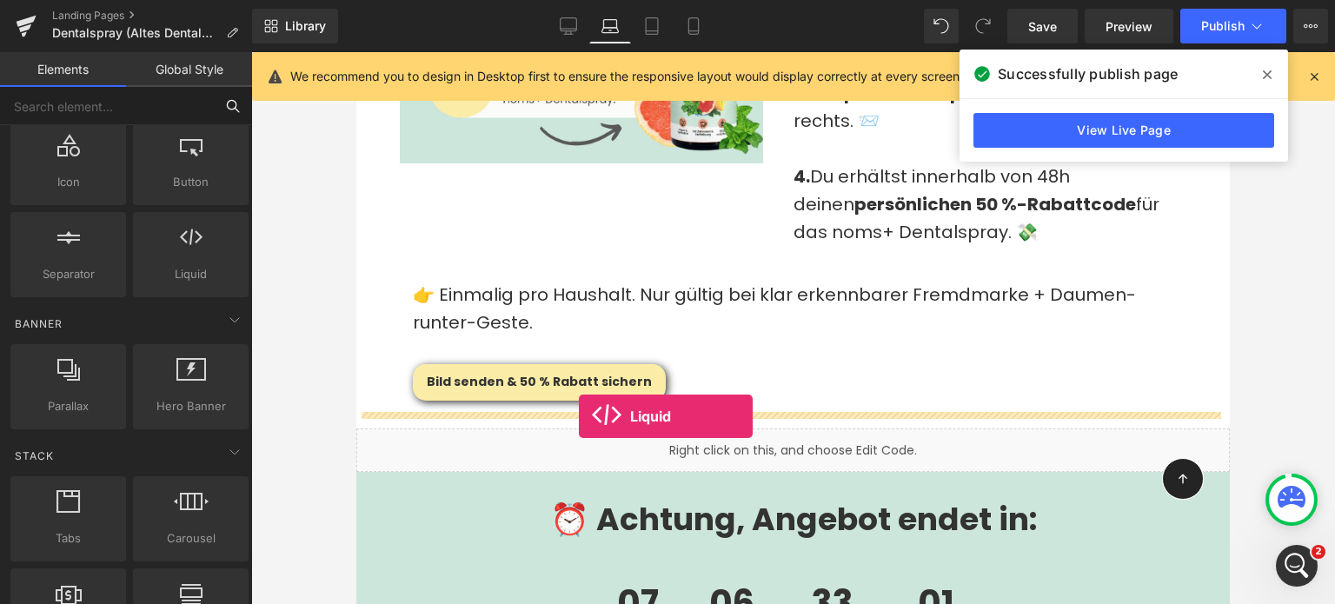
drag, startPoint x: 535, startPoint y: 299, endPoint x: 579, endPoint y: 416, distance: 125.4
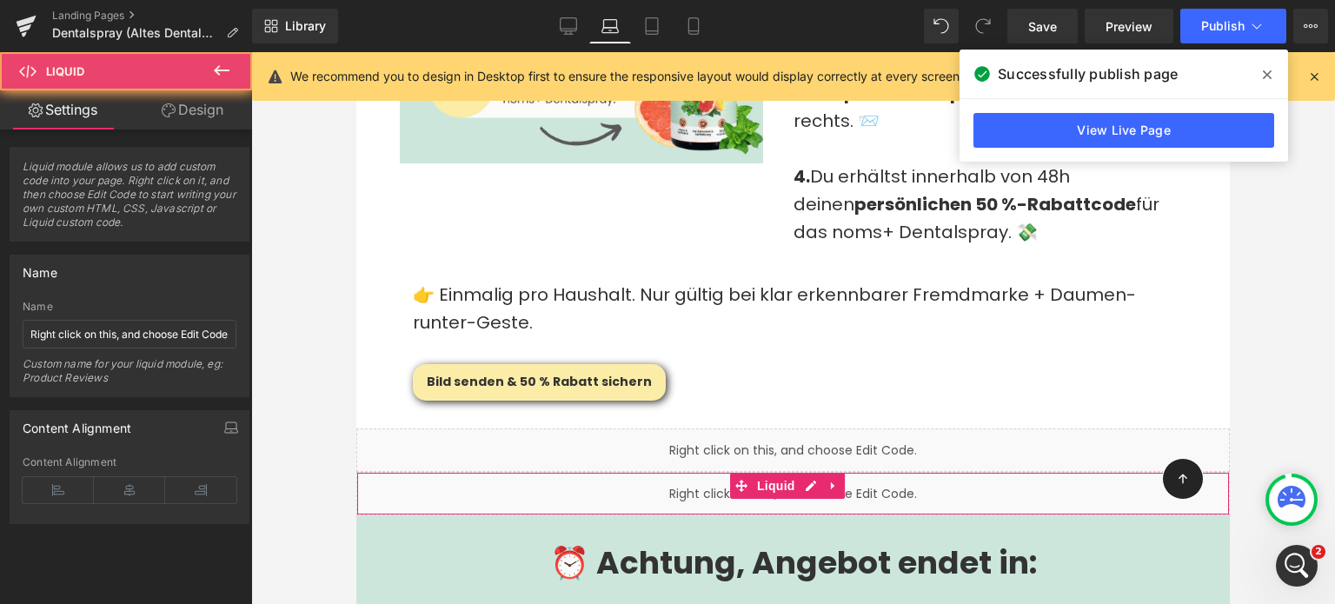
click at [671, 472] on div "Liquid" at bounding box center [793, 493] width 874 height 43
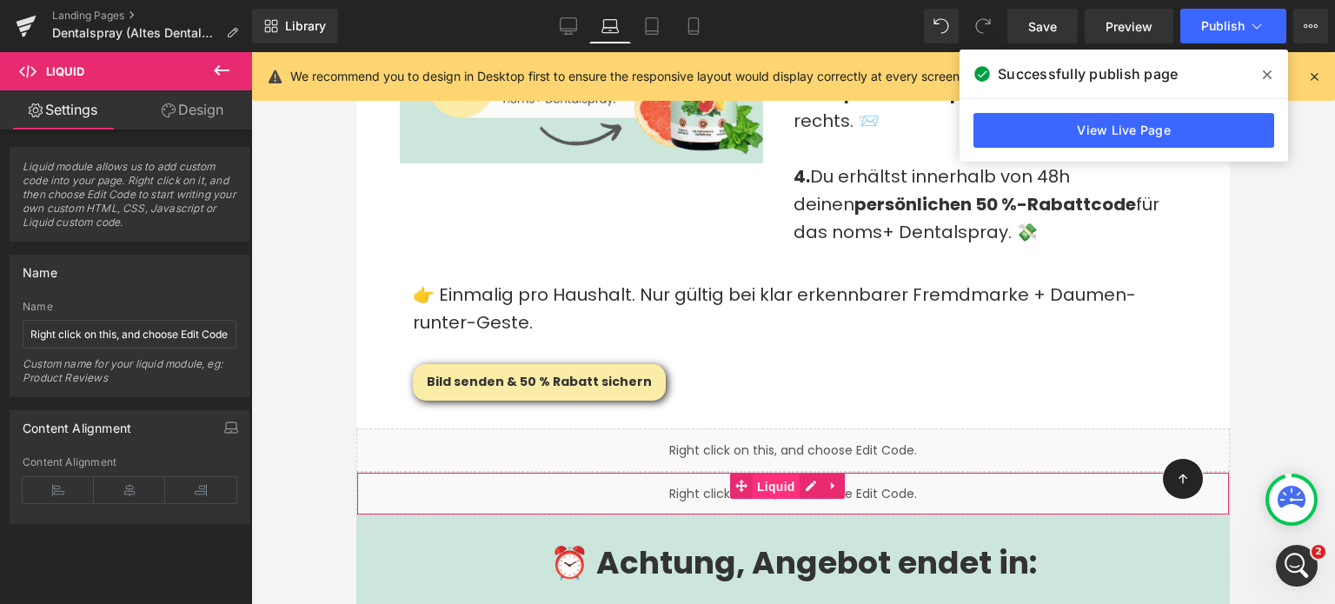
click at [763, 474] on span "Liquid" at bounding box center [776, 487] width 47 height 26
click at [806, 472] on div "Liquid" at bounding box center [793, 493] width 874 height 43
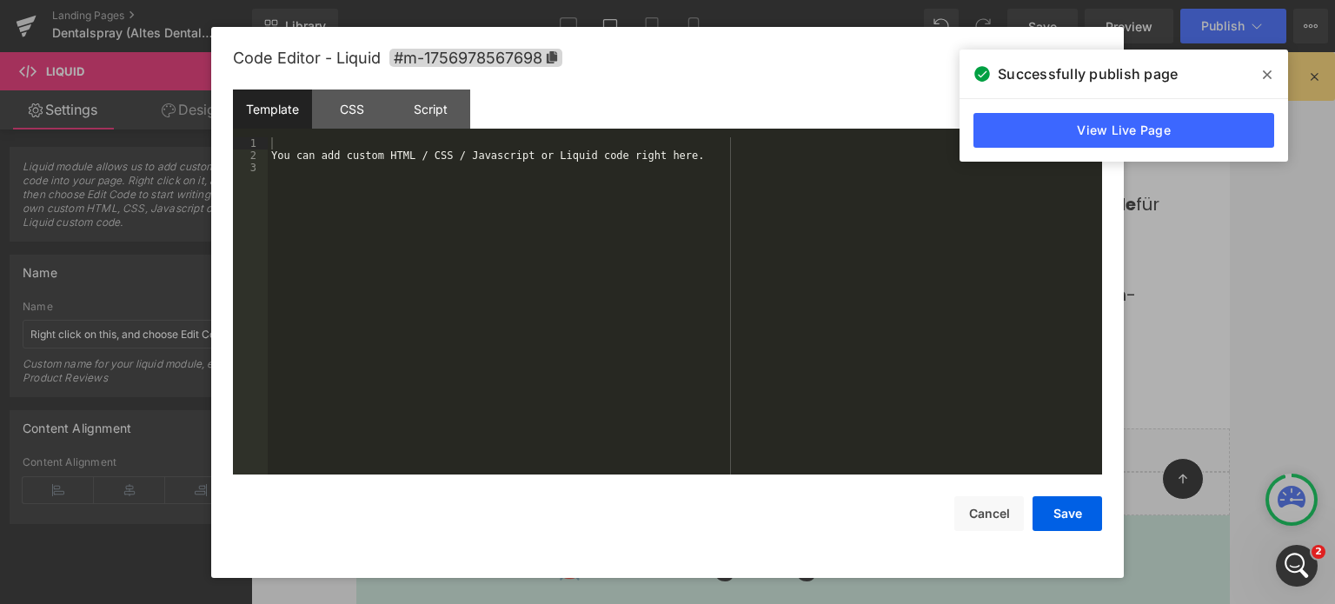
click at [414, 163] on div "You can add custom HTML / CSS / Javascript or Liquid code right here." at bounding box center [685, 318] width 834 height 363
click at [427, 149] on div "You can add custom HTML / CSS / Javascript or Liquid code right here." at bounding box center [685, 318] width 834 height 363
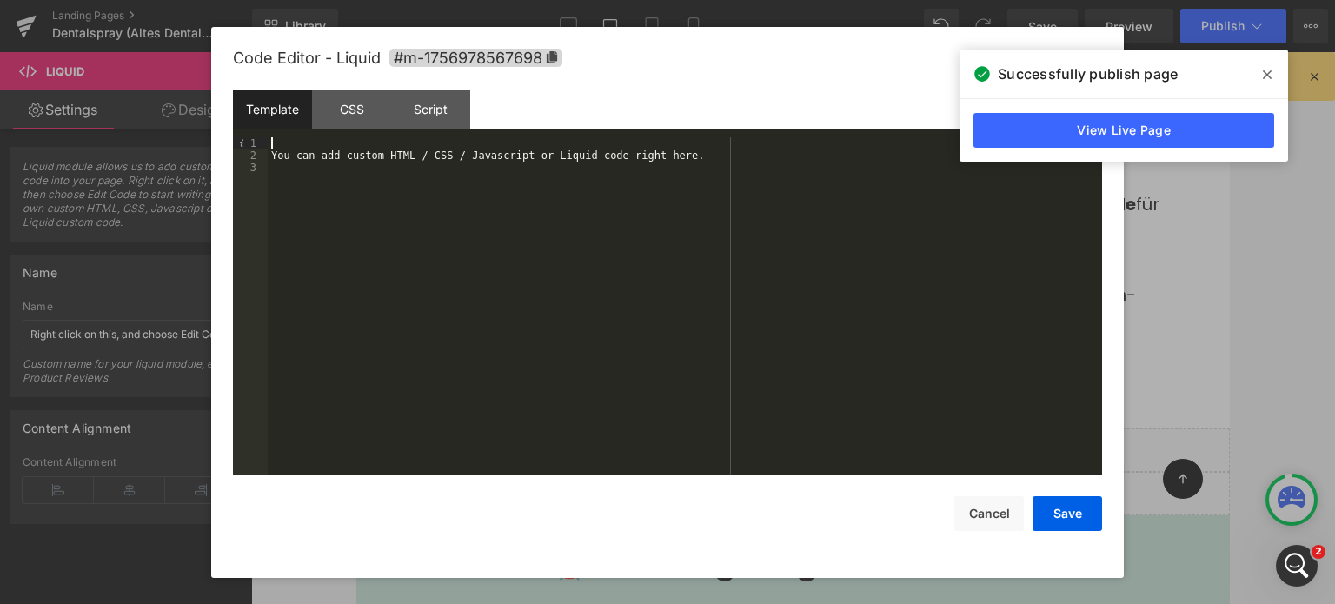
click at [427, 149] on div "You can add custom HTML / CSS / Javascript or Liquid code right here." at bounding box center [685, 318] width 834 height 363
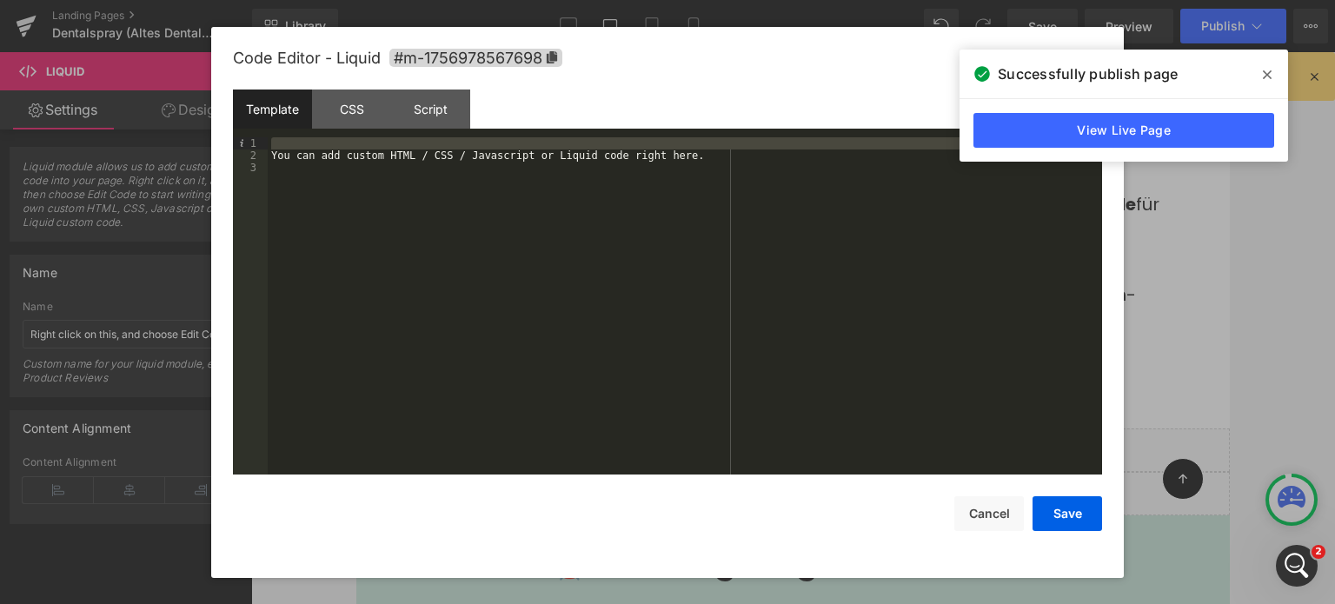
click at [442, 150] on div "You can add custom HTML / CSS / Javascript or Liquid code right here." at bounding box center [685, 306] width 834 height 338
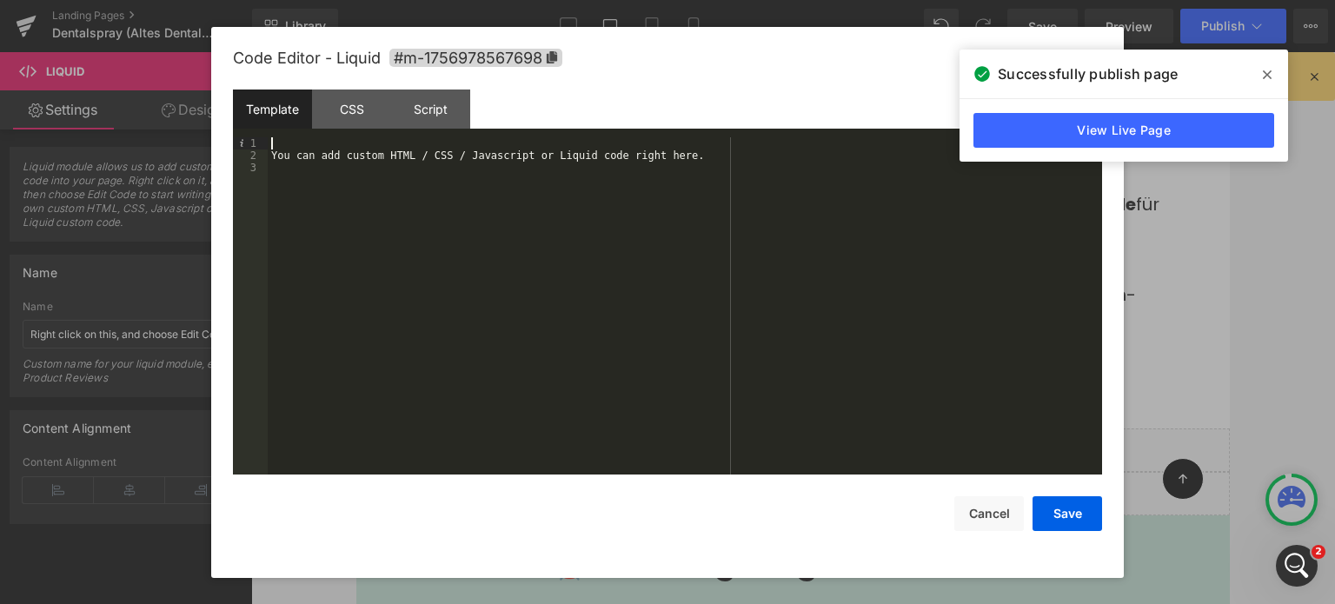
click at [449, 151] on div "You can add custom HTML / CSS / Javascript or Liquid code right here." at bounding box center [685, 318] width 834 height 363
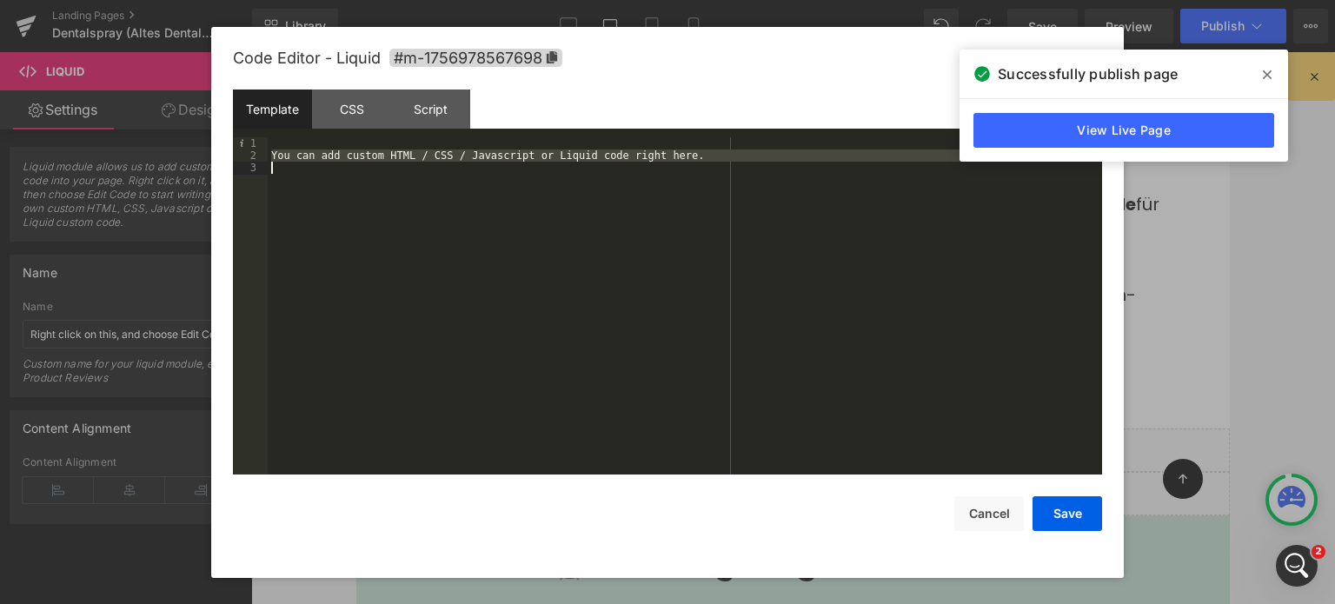
click at [449, 151] on div "You can add custom HTML / CSS / Javascript or Liquid code right here." at bounding box center [685, 318] width 834 height 363
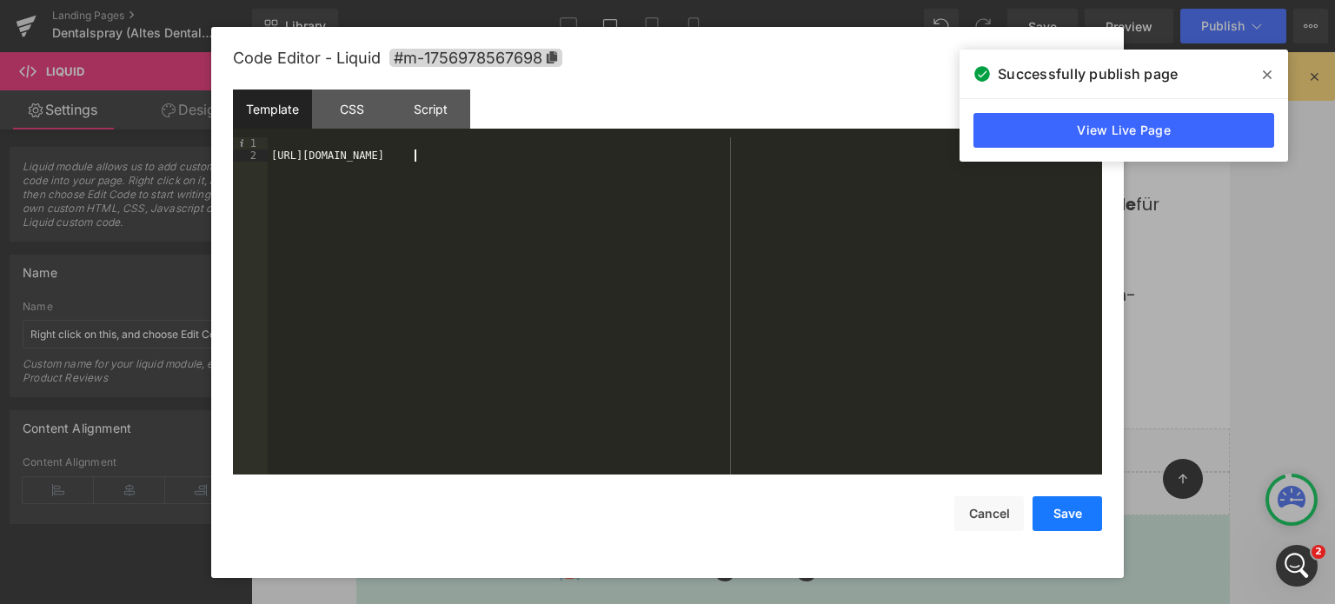
click at [1056, 520] on button "Save" at bounding box center [1068, 513] width 70 height 35
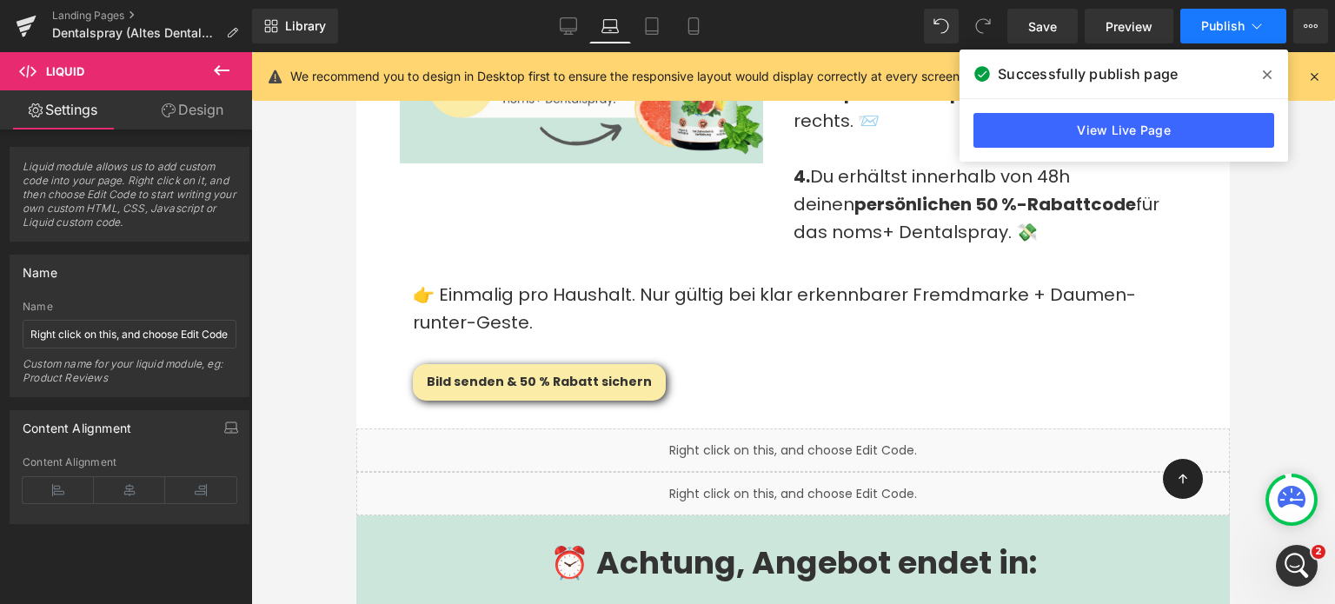
click at [1243, 30] on span "Publish" at bounding box center [1222, 26] width 43 height 14
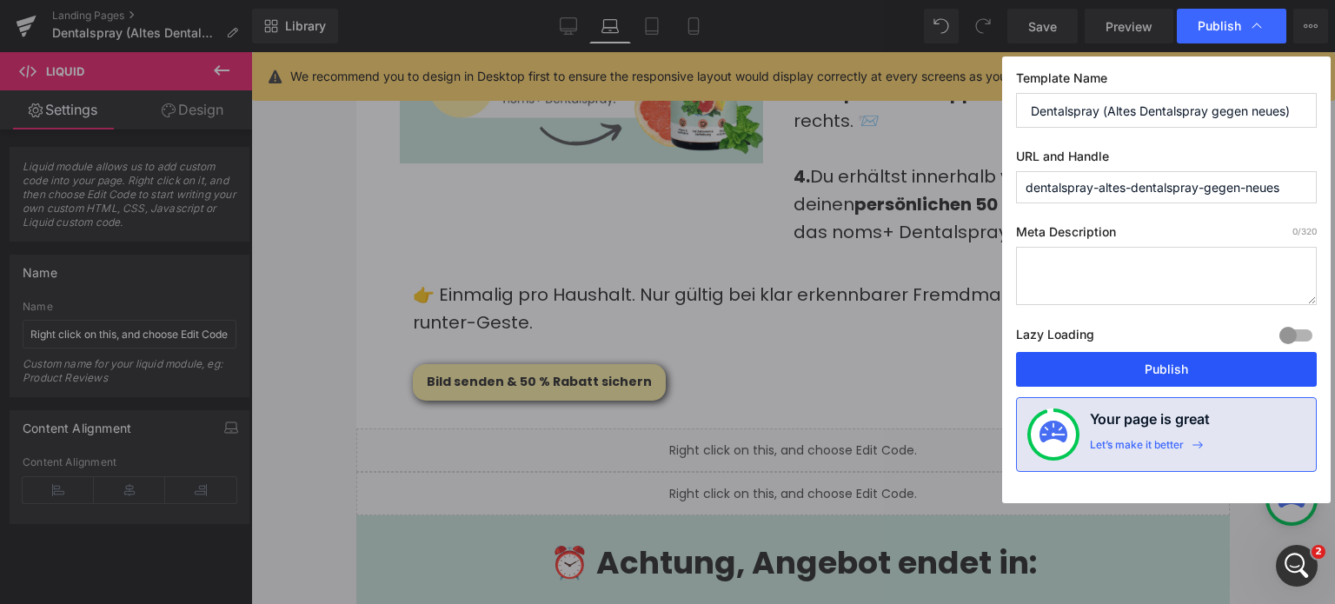
drag, startPoint x: 1190, startPoint y: 354, endPoint x: 521, endPoint y: 139, distance: 702.9
click at [1190, 354] on button "Publish" at bounding box center [1166, 369] width 301 height 35
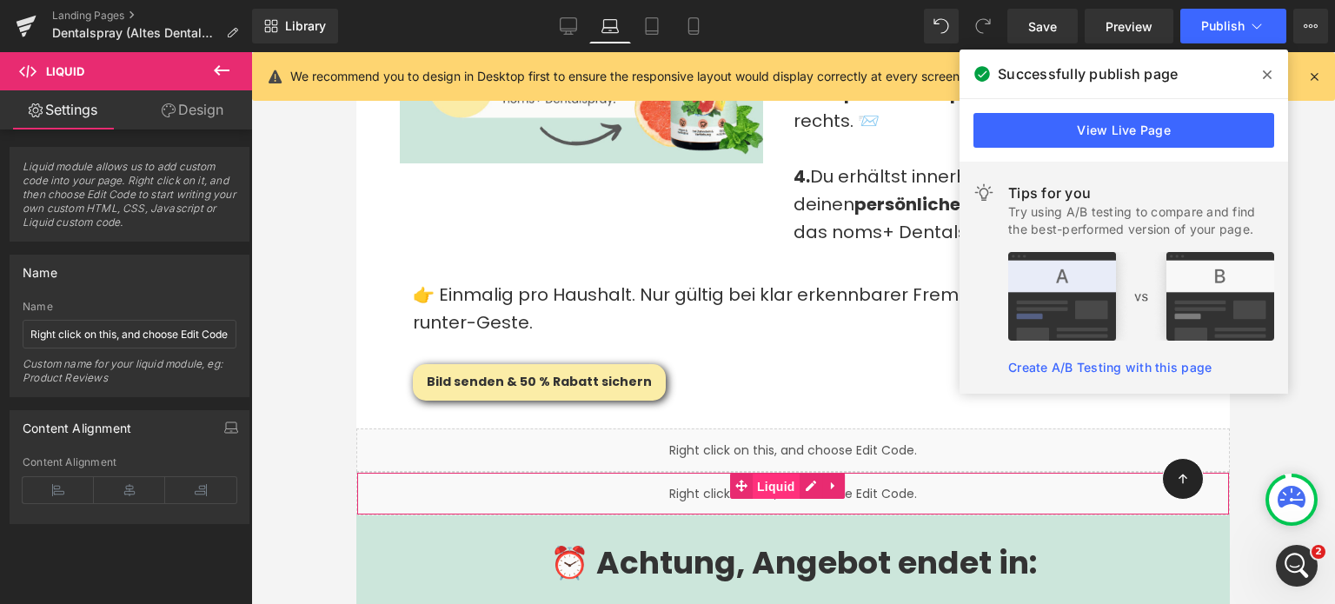
click at [772, 474] on span "Liquid" at bounding box center [776, 487] width 47 height 26
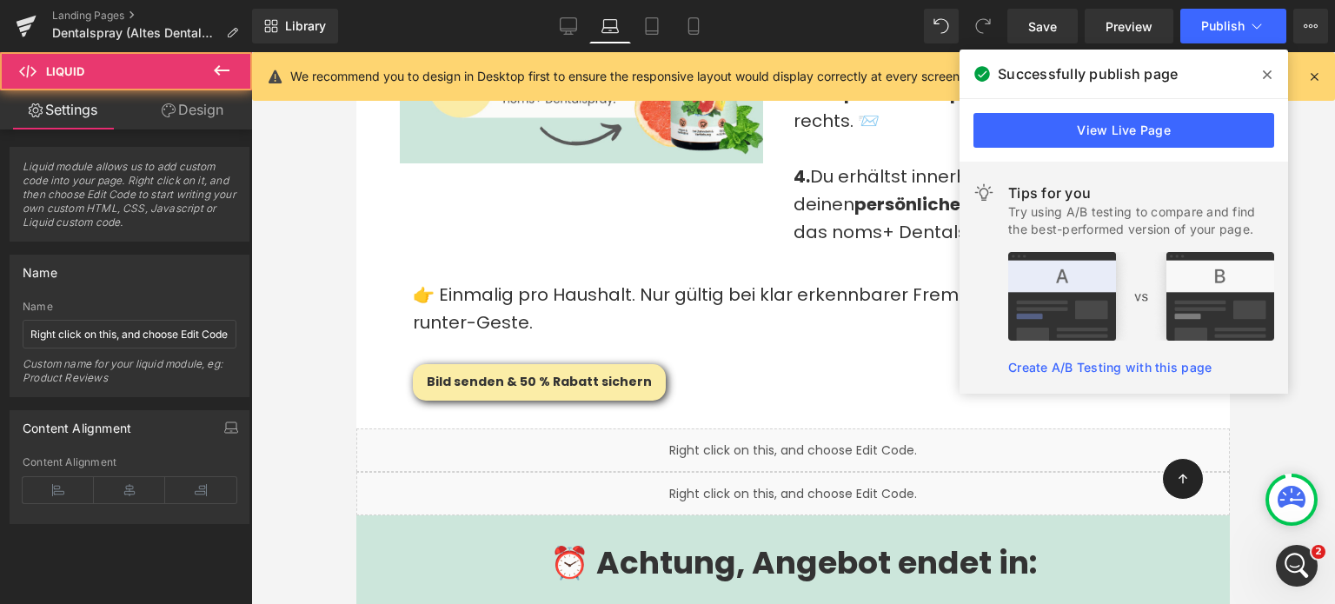
click at [808, 472] on div "Liquid" at bounding box center [793, 493] width 874 height 43
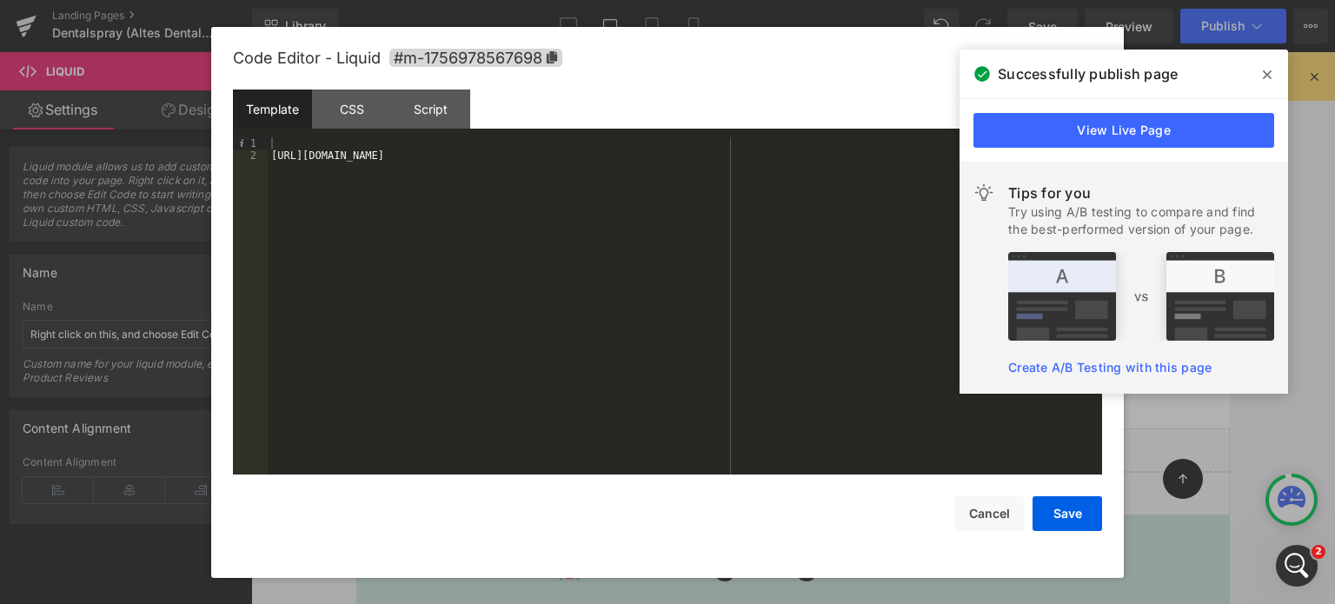
click at [453, 163] on div "https://tally.so/r/nGZPzo" at bounding box center [685, 318] width 834 height 363
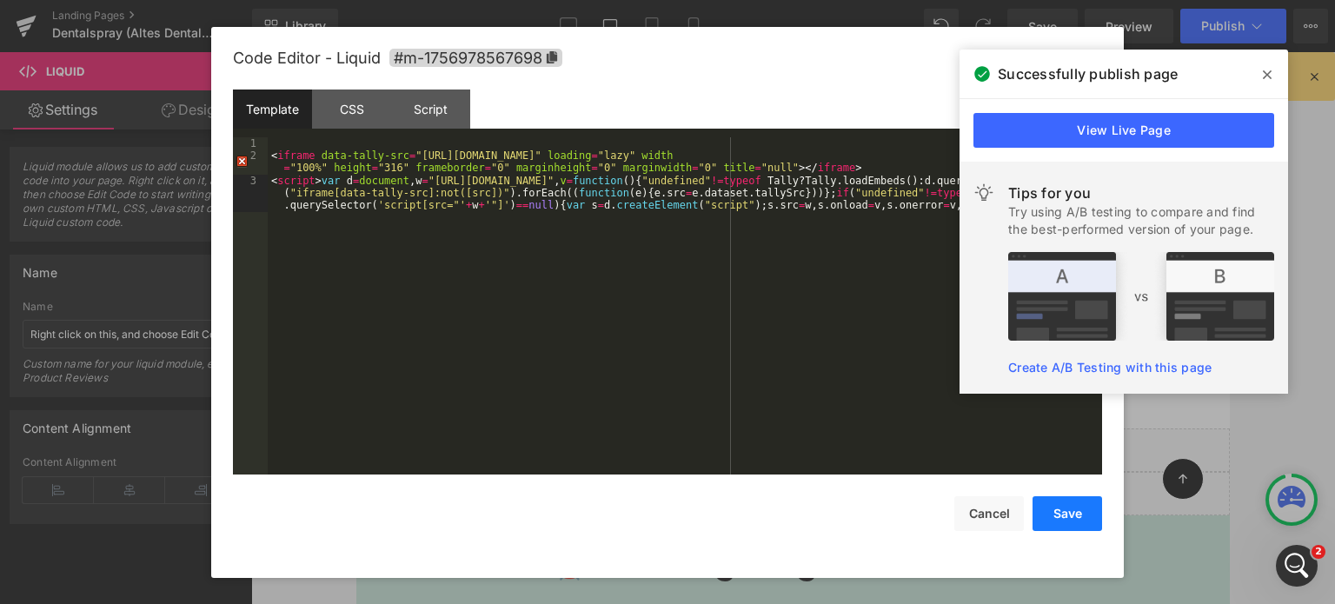
click at [1070, 500] on button "Save" at bounding box center [1068, 513] width 70 height 35
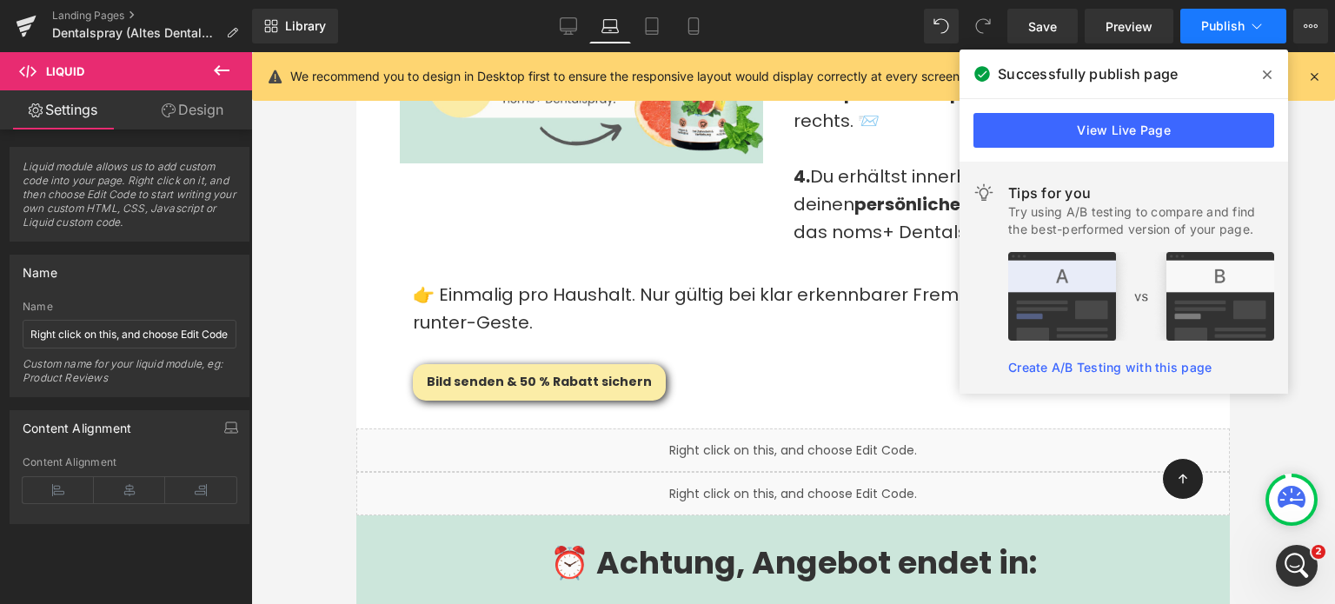
click at [1208, 39] on button "Publish" at bounding box center [1233, 26] width 106 height 35
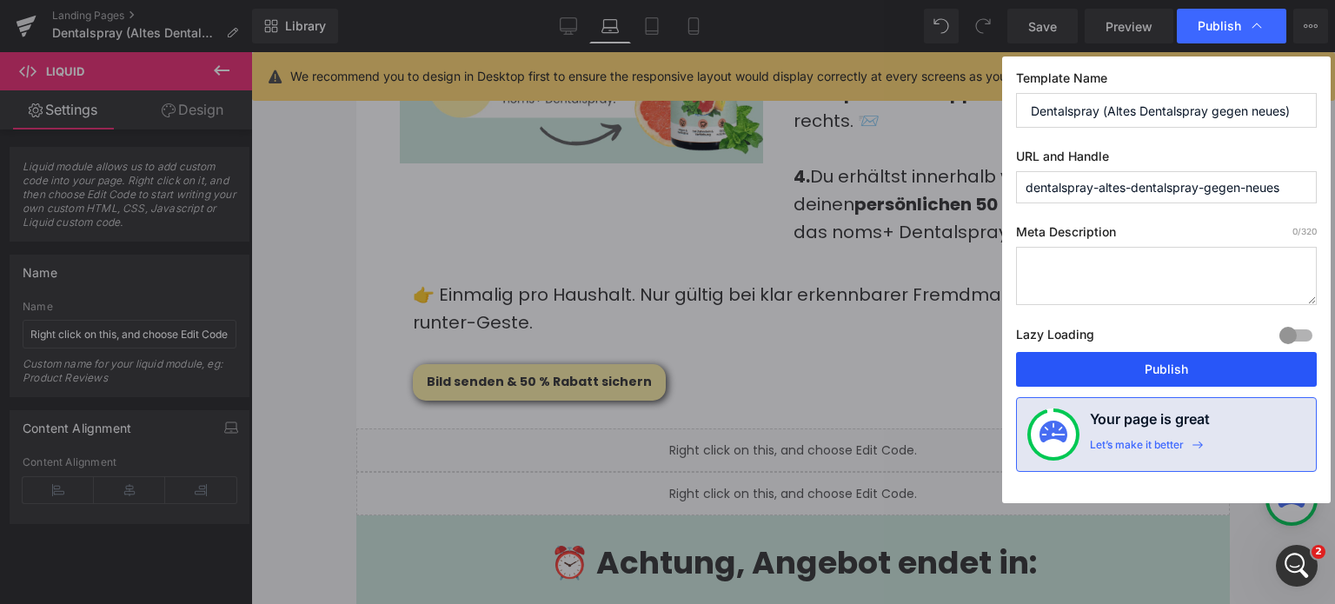
click at [1198, 364] on button "Publish" at bounding box center [1166, 369] width 301 height 35
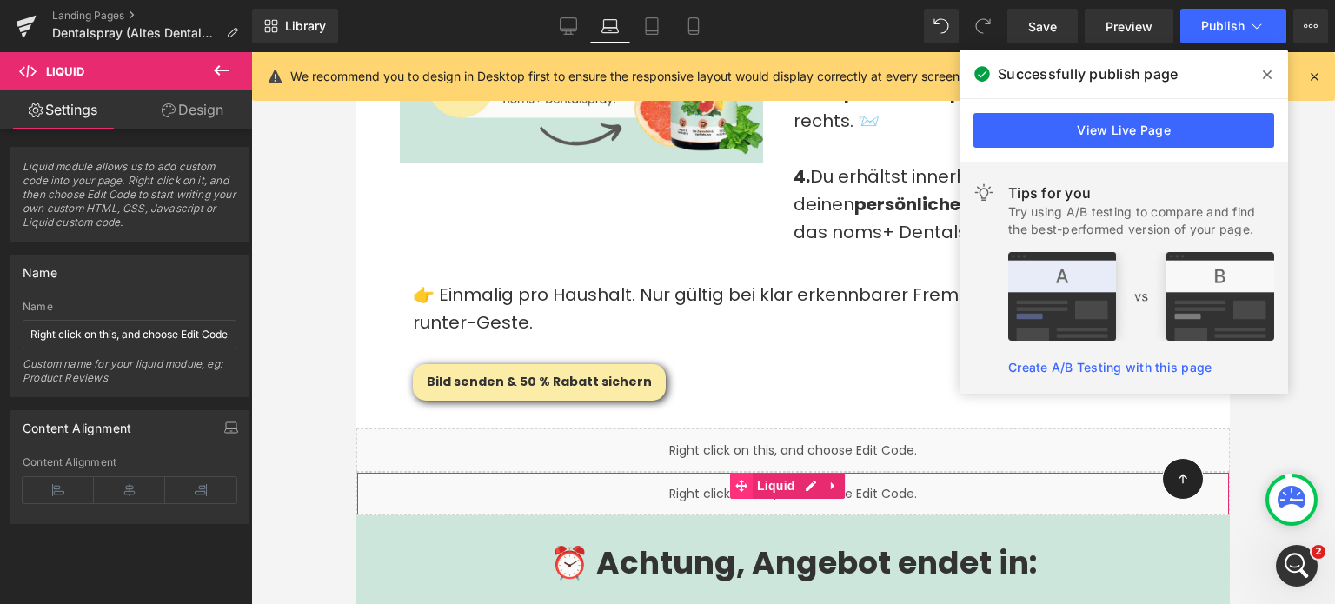
click at [750, 473] on span at bounding box center [741, 486] width 23 height 26
click at [654, 472] on div "Liquid" at bounding box center [793, 493] width 874 height 43
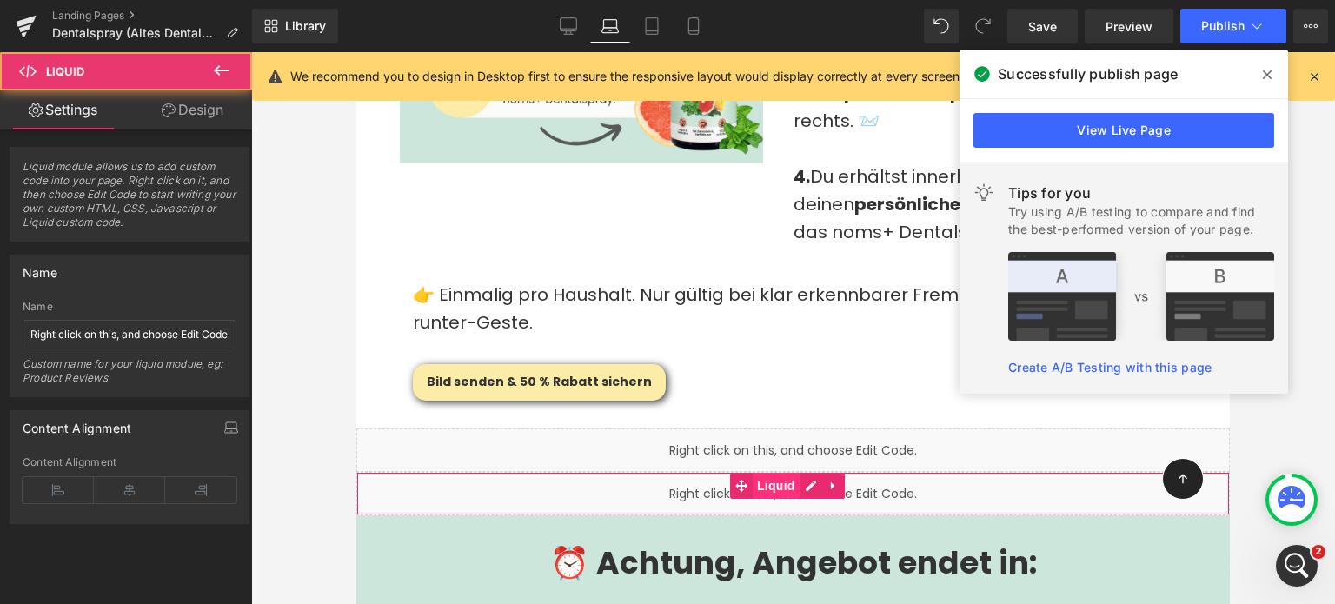
click at [763, 473] on span "Liquid" at bounding box center [776, 486] width 47 height 26
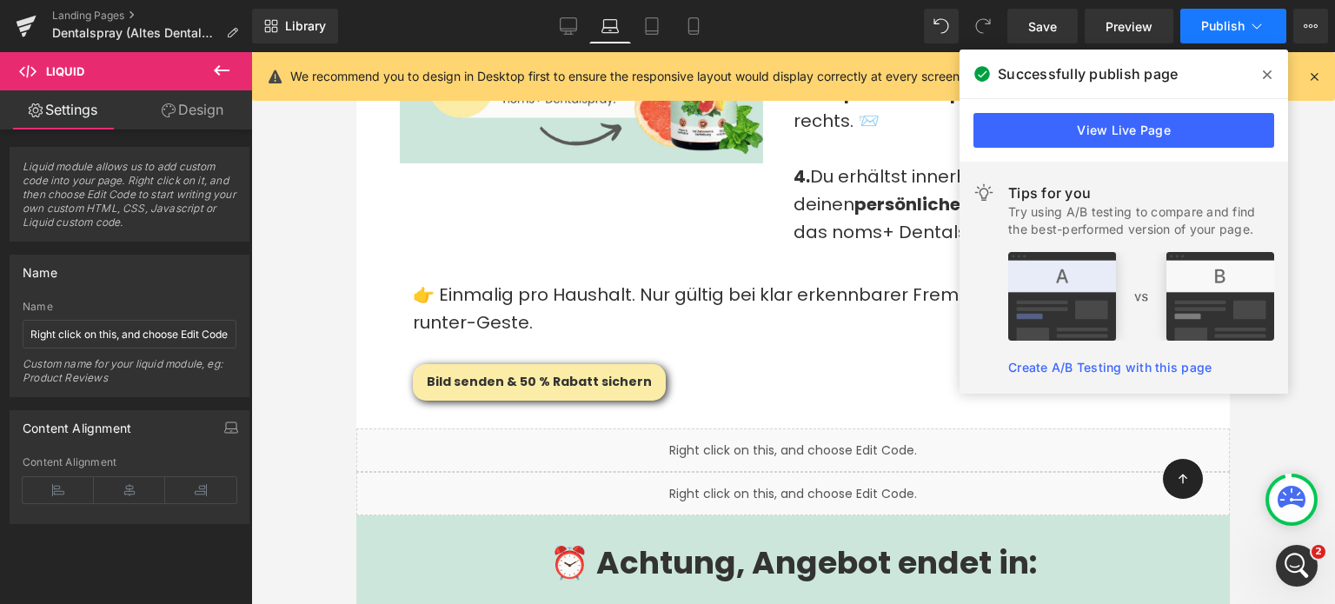
click at [1217, 36] on button "Publish" at bounding box center [1233, 26] width 106 height 35
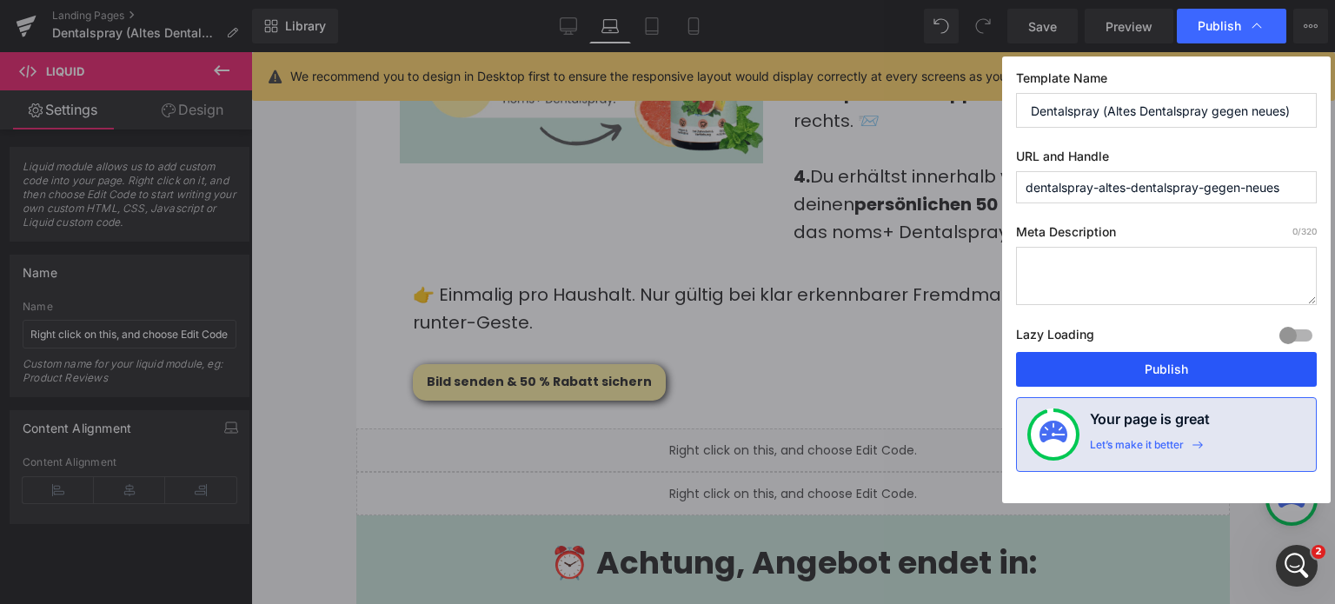
click at [1213, 370] on button "Publish" at bounding box center [1166, 369] width 301 height 35
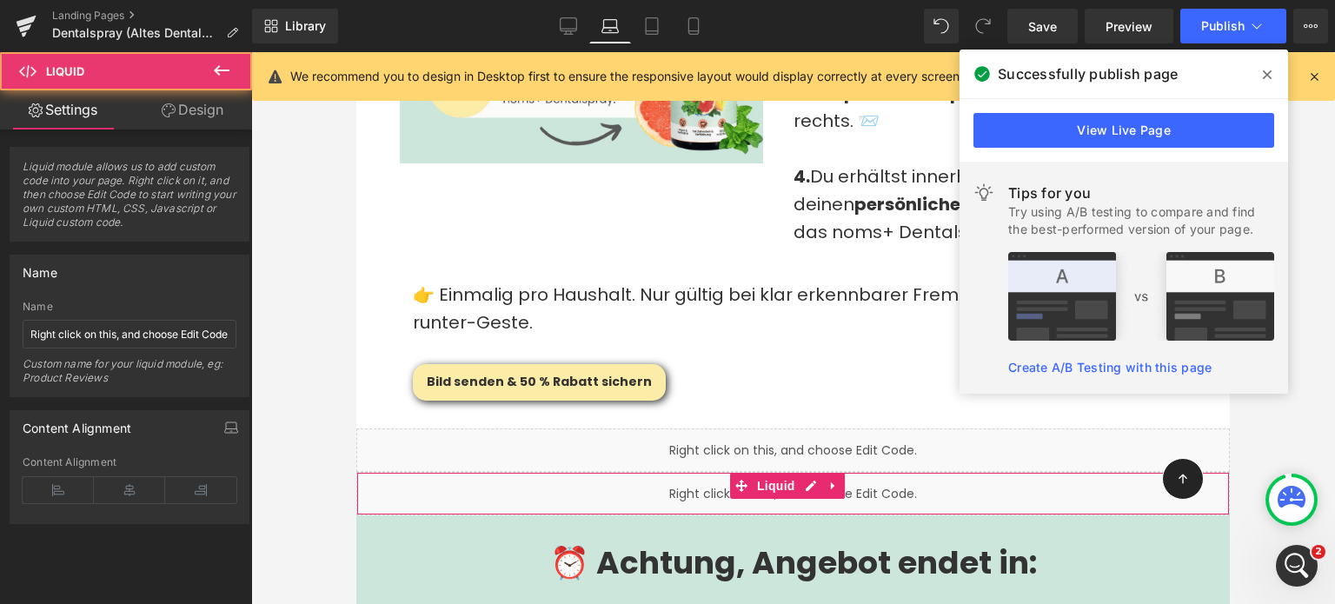
click at [781, 472] on div "Liquid" at bounding box center [793, 493] width 874 height 43
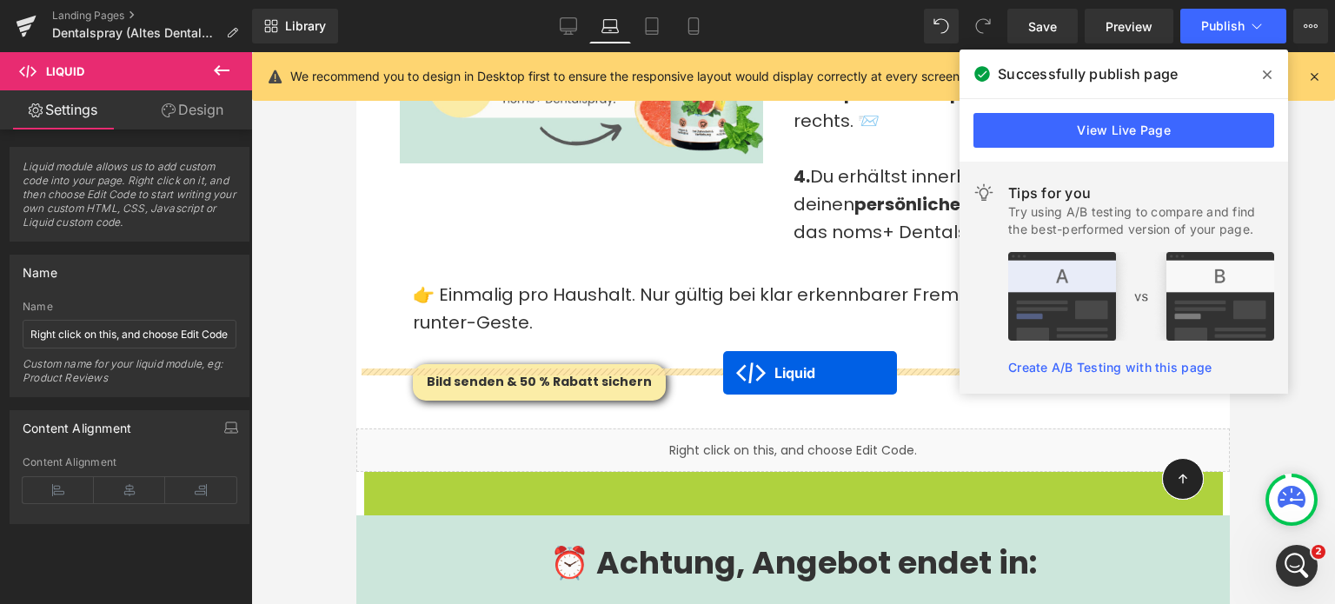
drag, startPoint x: 735, startPoint y: 422, endPoint x: 723, endPoint y: 374, distance: 50.0
